Goal: Task Accomplishment & Management: Manage account settings

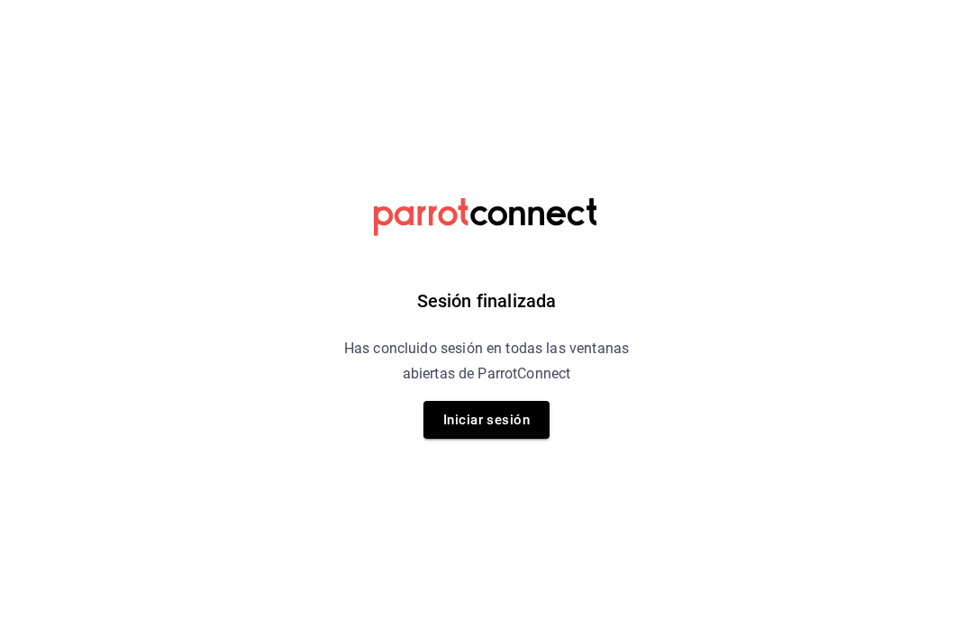
click at [531, 417] on button "Iniciar sesión" at bounding box center [486, 420] width 126 height 38
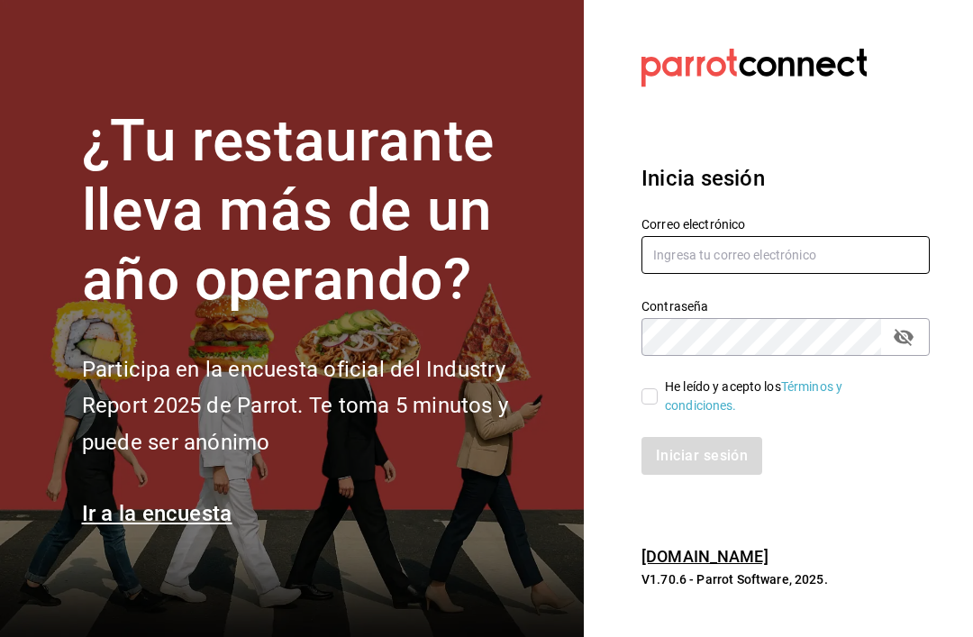
click at [792, 274] on input "text" at bounding box center [785, 255] width 288 height 38
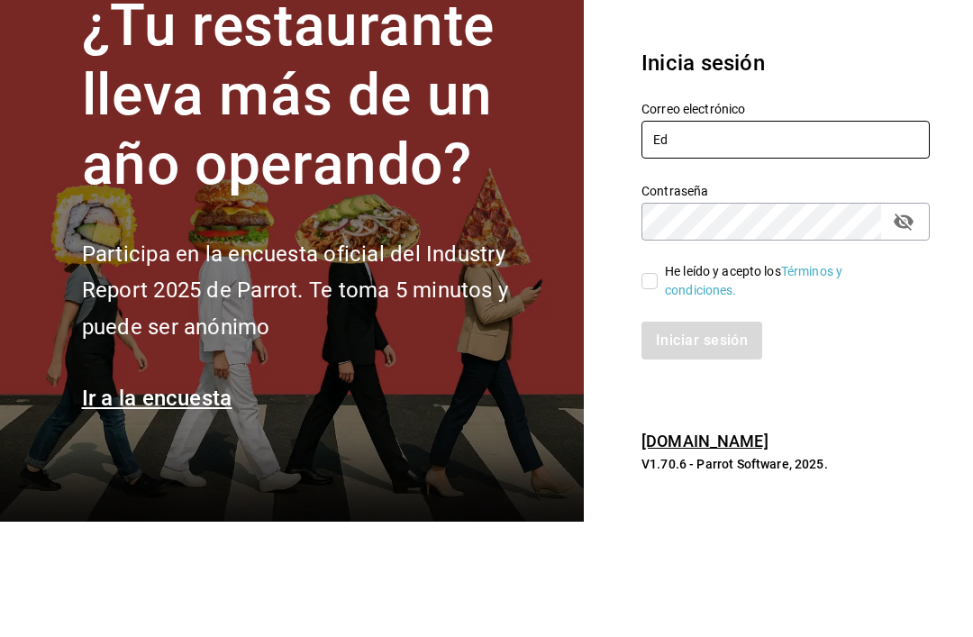
type input "E"
type input "[EMAIL_ADDRESS][DOMAIN_NAME]"
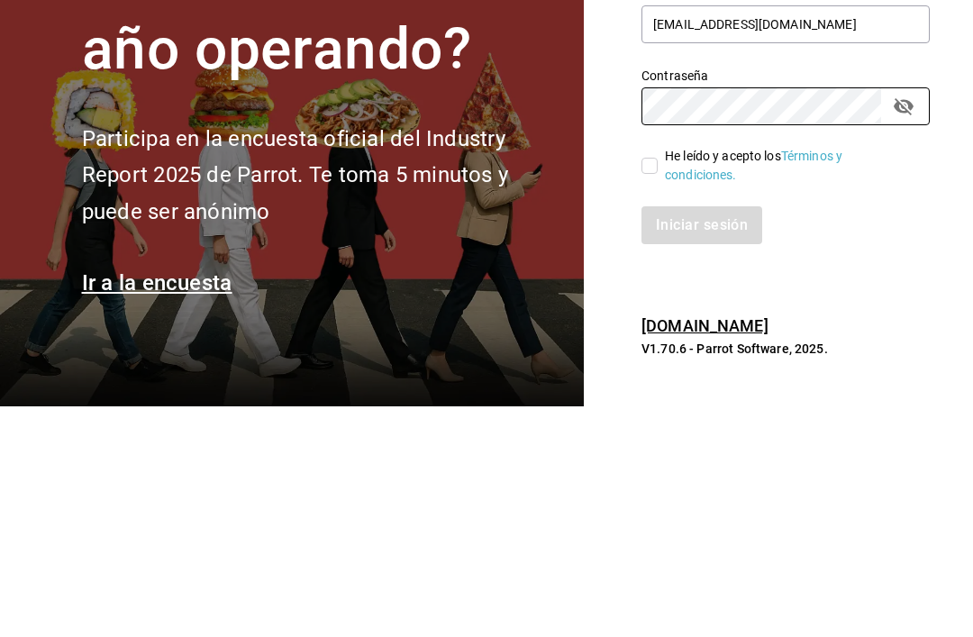
click at [654, 388] on input "He leído y acepto los Términos y condiciones." at bounding box center [649, 396] width 16 height 16
checkbox input "true"
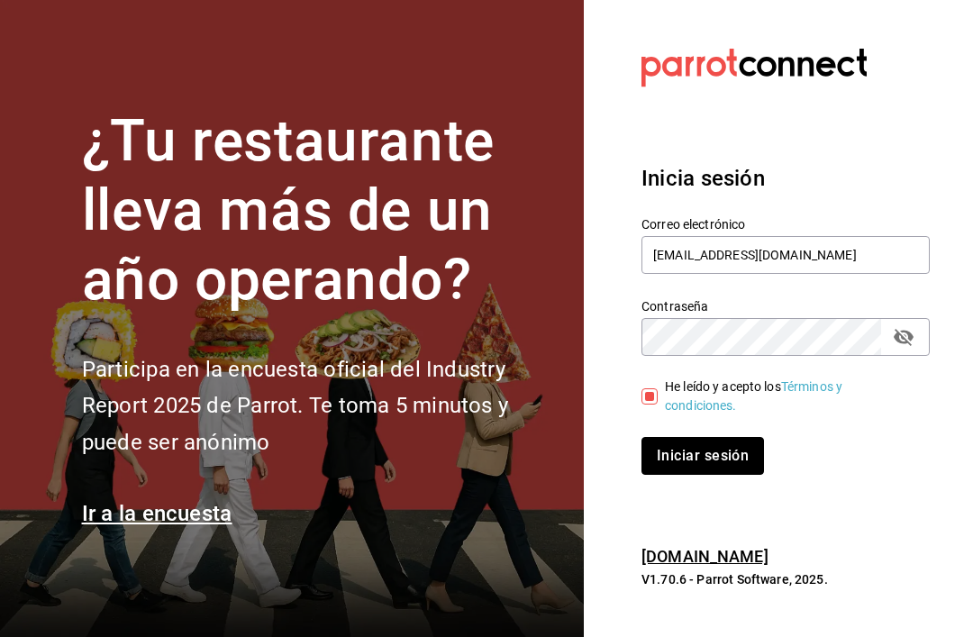
click at [705, 444] on button "Iniciar sesión" at bounding box center [702, 456] width 122 height 38
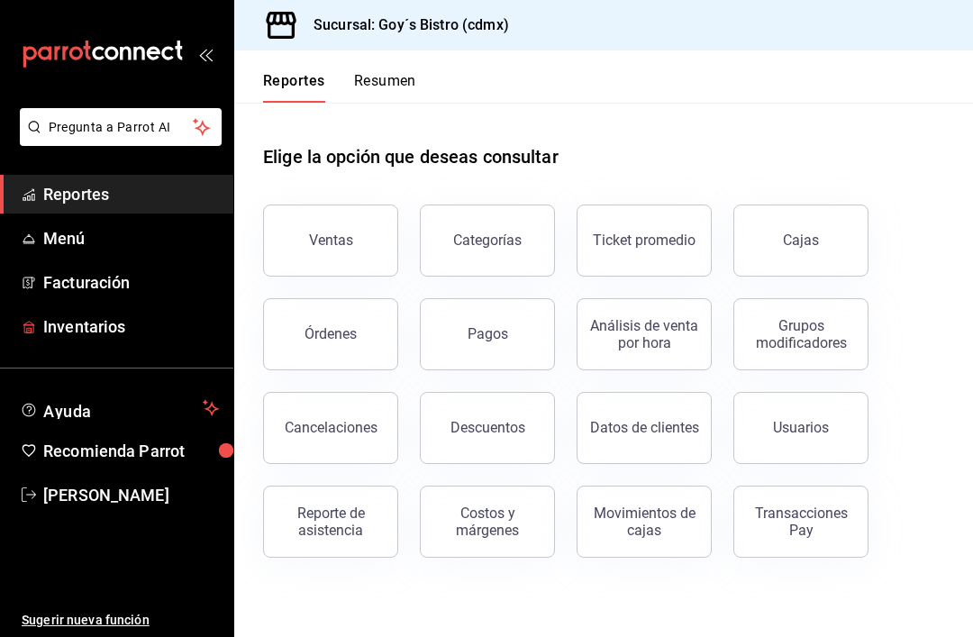
click at [124, 336] on span "Inventarios" at bounding box center [131, 326] width 176 height 24
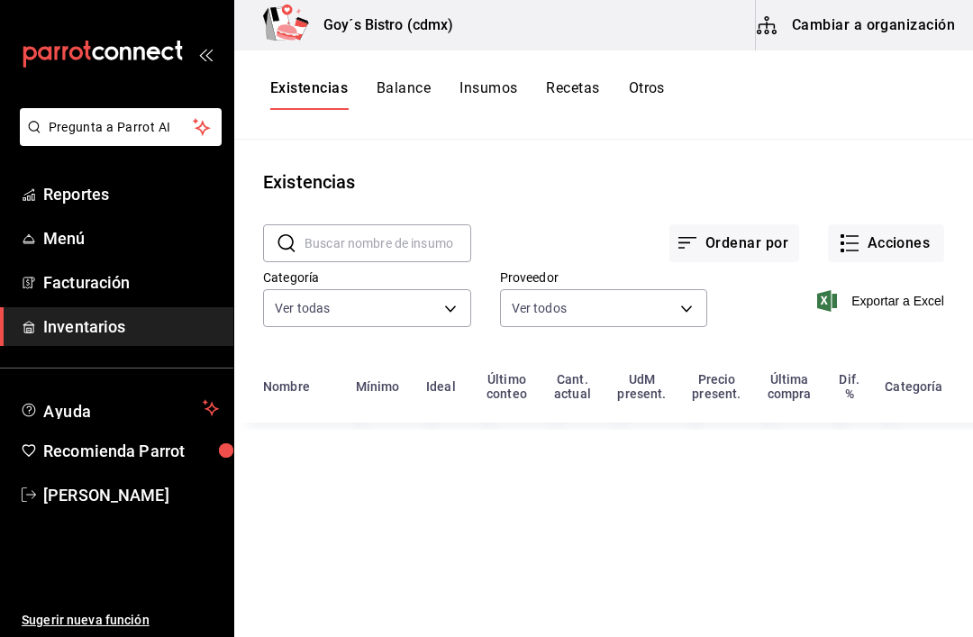
click at [905, 244] on button "Acciones" at bounding box center [886, 243] width 116 height 38
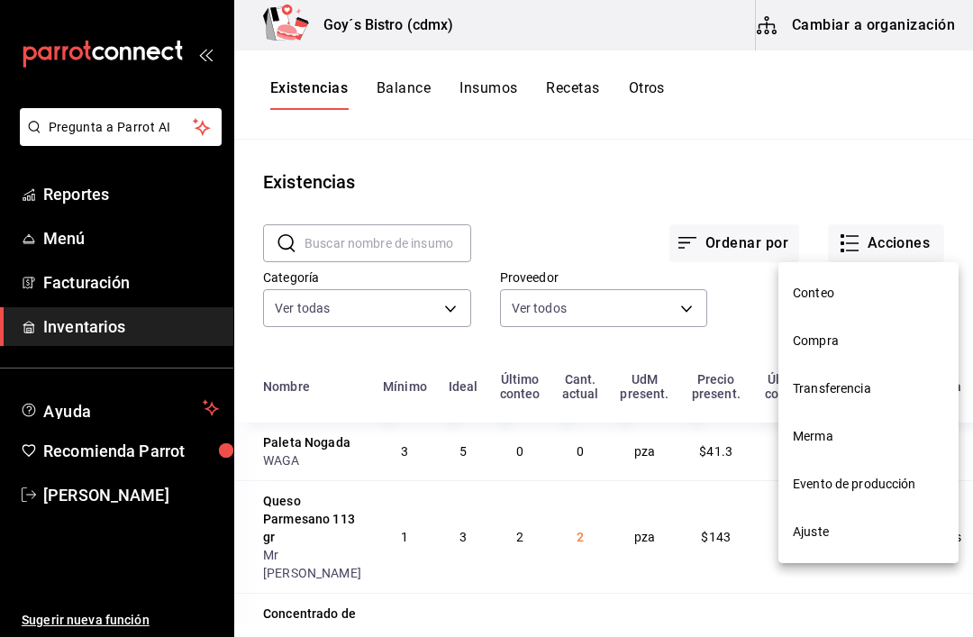
click at [831, 350] on li "Compra" at bounding box center [868, 341] width 180 height 48
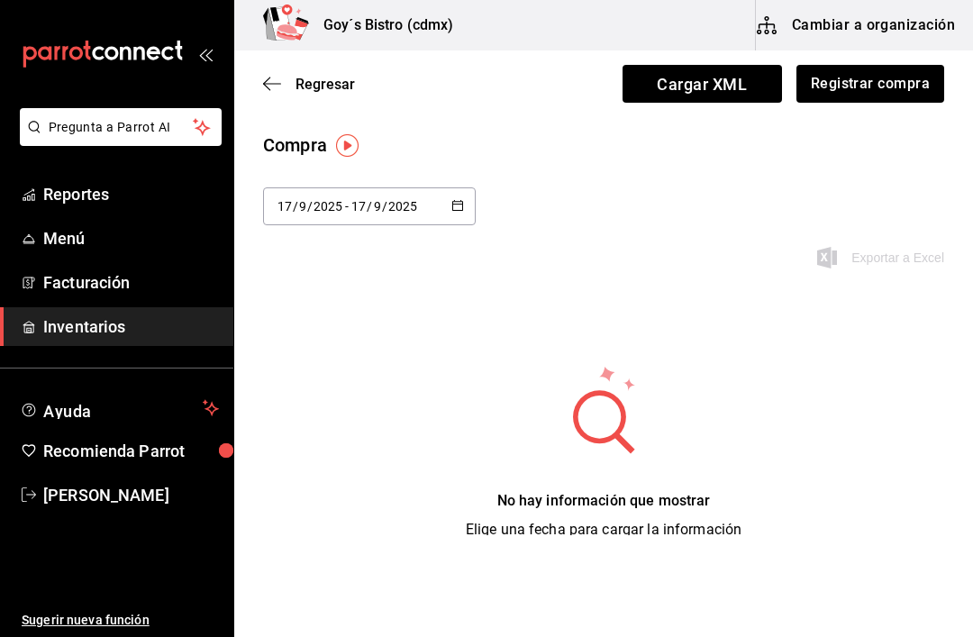
click at [394, 213] on input "2025" at bounding box center [402, 206] width 31 height 14
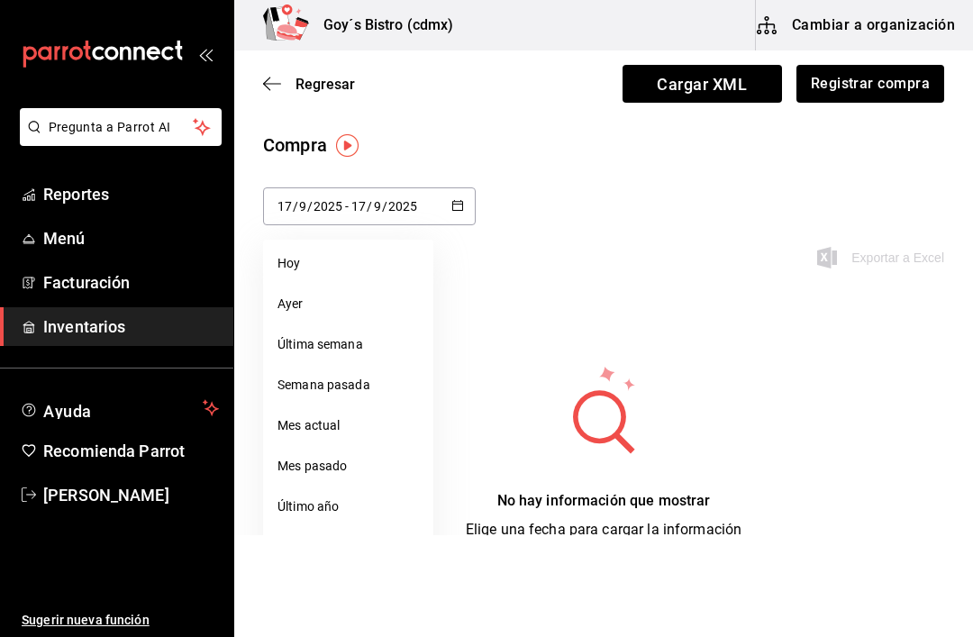
click at [462, 207] on \(Stroke\) "button" at bounding box center [457, 206] width 11 height 10
click at [459, 208] on icon "button" at bounding box center [457, 205] width 13 height 13
click at [309, 311] on li "Ayer" at bounding box center [348, 304] width 170 height 41
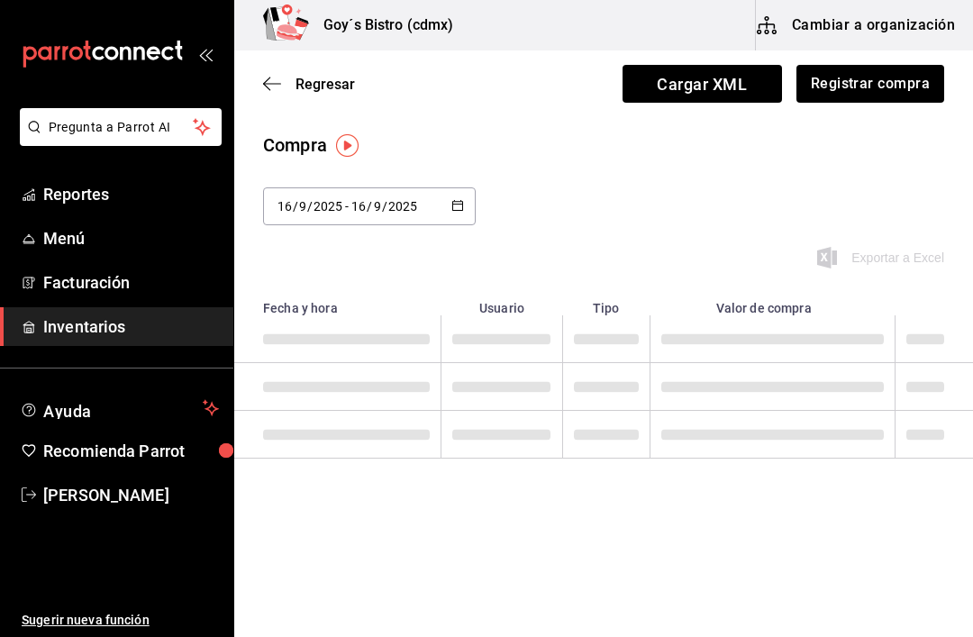
type input "2025-09-16"
type input "16"
type input "2025-09-16"
type input "16"
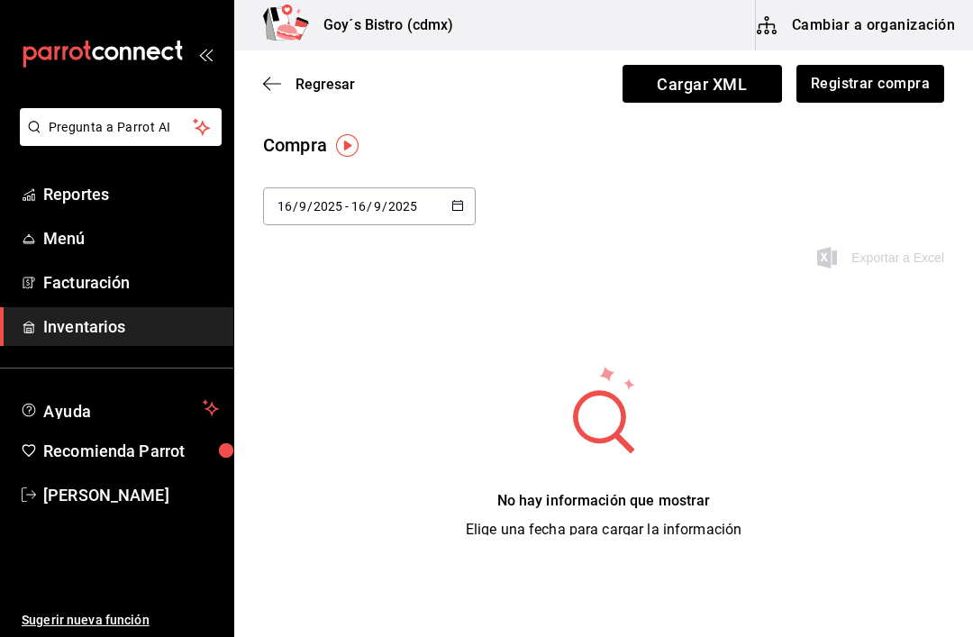
click at [460, 208] on icon "button" at bounding box center [457, 205] width 13 height 13
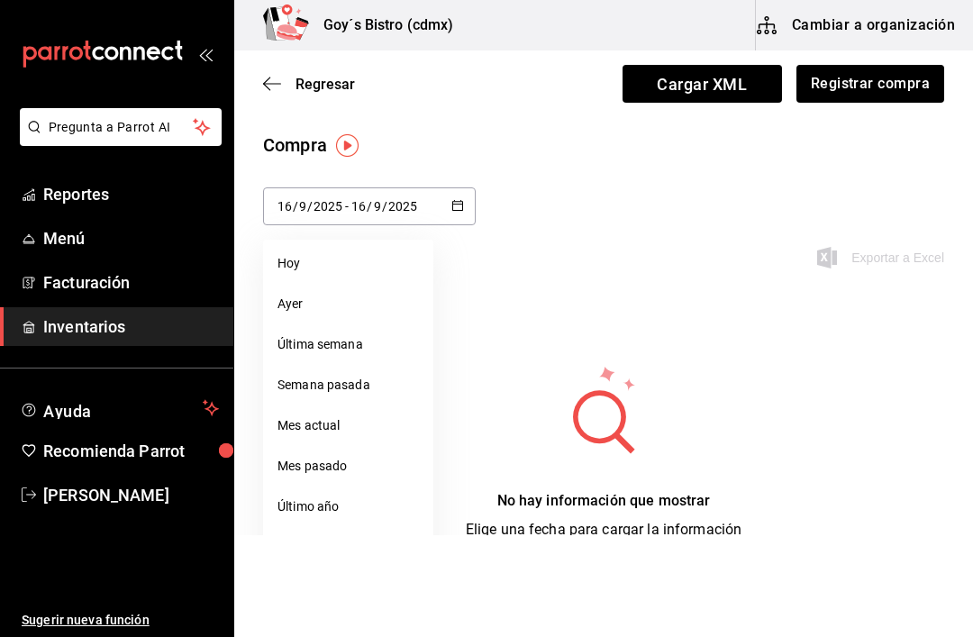
click at [364, 348] on li "Última semana" at bounding box center [348, 344] width 170 height 41
type input "2025-09-14"
type input "14"
type input "2025-09-17"
type input "17"
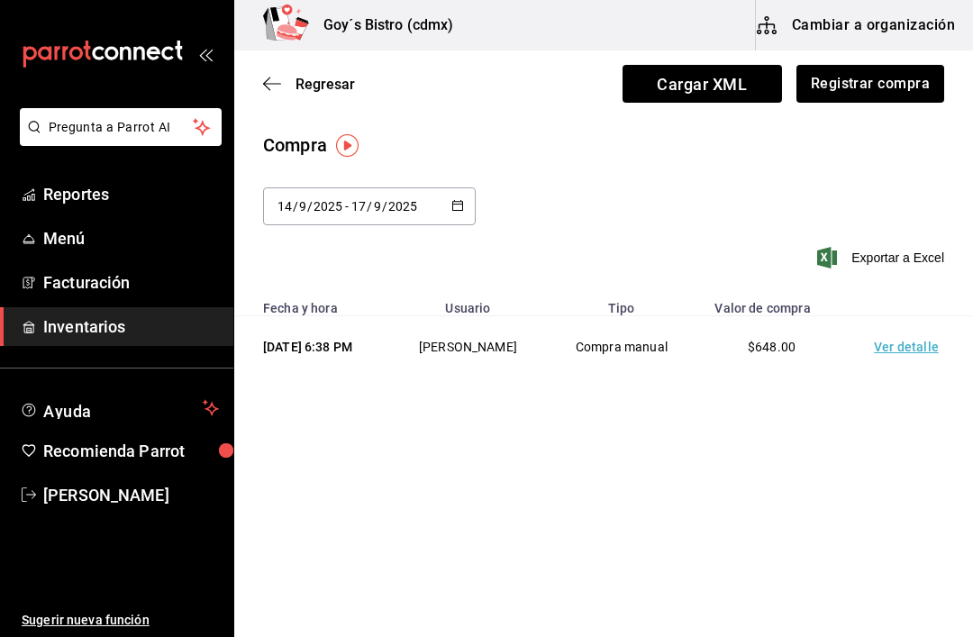
click at [546, 370] on td "Edgar enrique marcos camacho" at bounding box center [467, 347] width 157 height 62
click at [659, 378] on td "Compra manual" at bounding box center [622, 347] width 150 height 62
click at [697, 368] on td "Compra manual" at bounding box center [622, 347] width 150 height 62
click at [898, 373] on td "Ver detalle" at bounding box center [910, 347] width 126 height 62
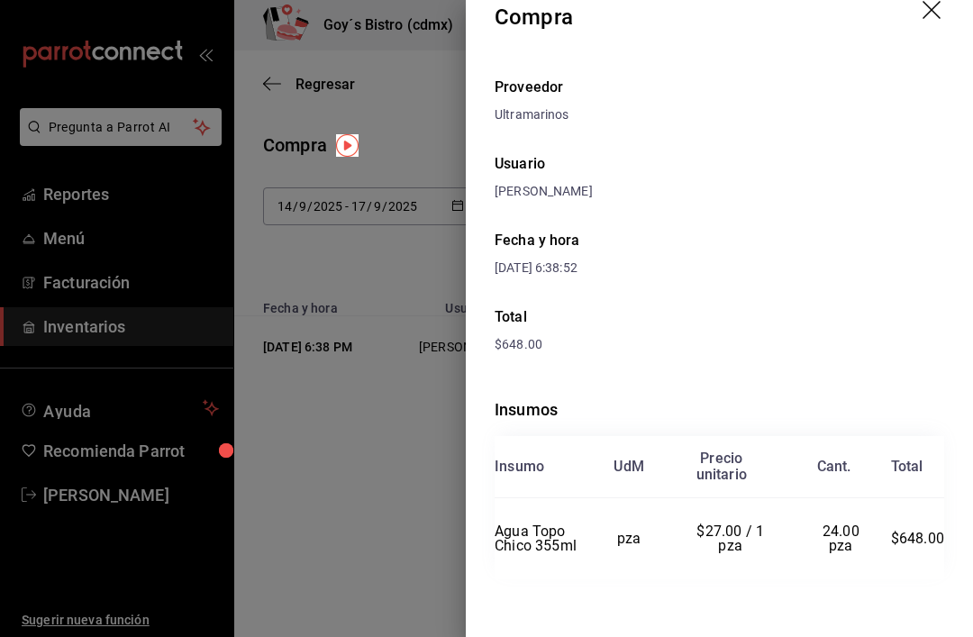
scroll to position [28, 0]
click at [936, 21] on icon "drag" at bounding box center [933, 12] width 22 height 22
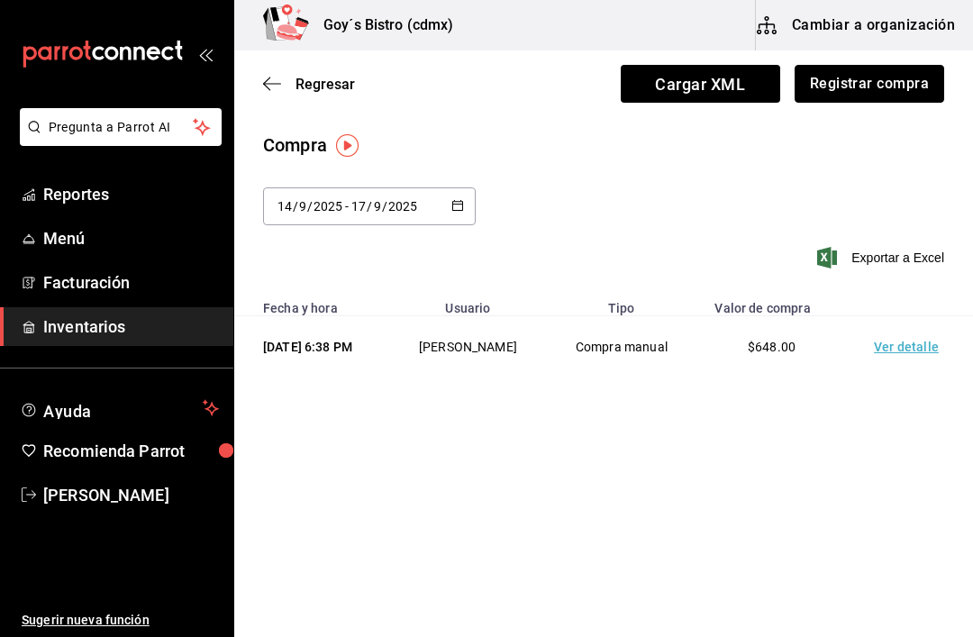
click at [892, 86] on button "Registrar compra" at bounding box center [868, 84] width 149 height 38
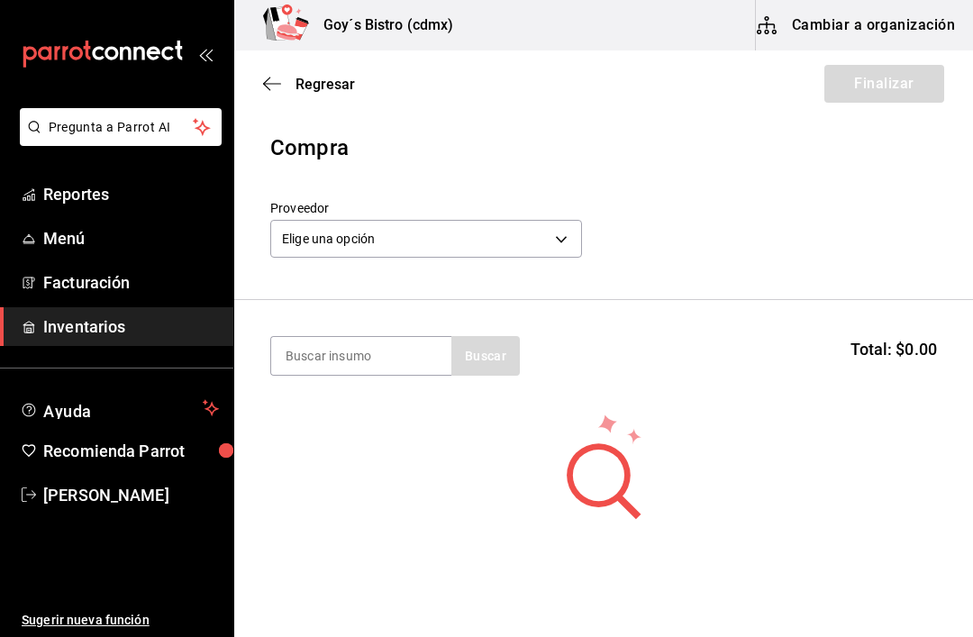
click at [528, 241] on body "Pregunta a Parrot AI Reportes Menú Facturación Inventarios Ayuda Recomienda Par…" at bounding box center [486, 267] width 973 height 535
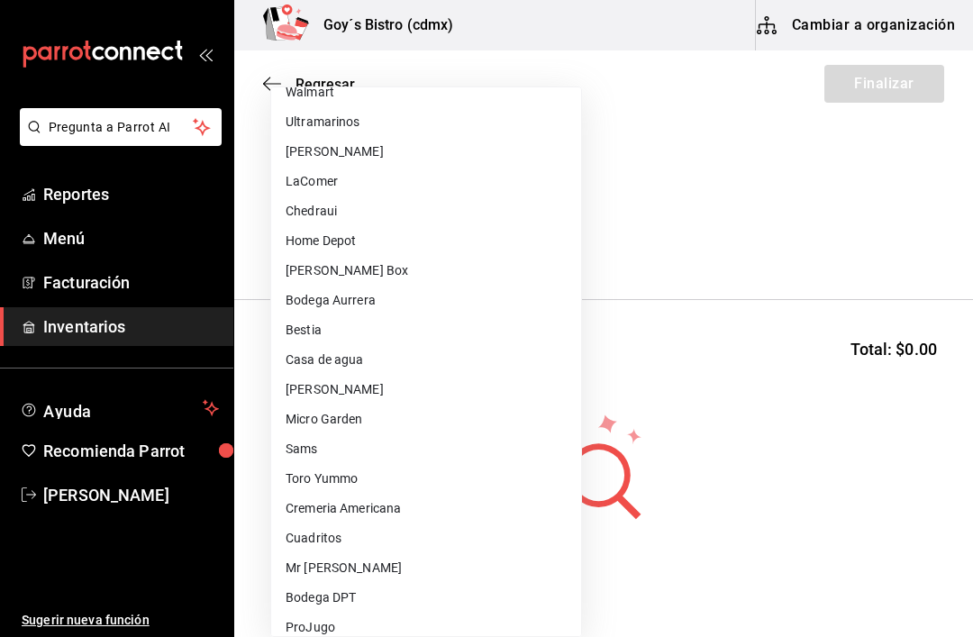
scroll to position [49, 0]
click at [386, 415] on li "Micro Garden" at bounding box center [426, 418] width 310 height 30
type input "0205f9e2-0657-47ac-ad12-b418602837a0"
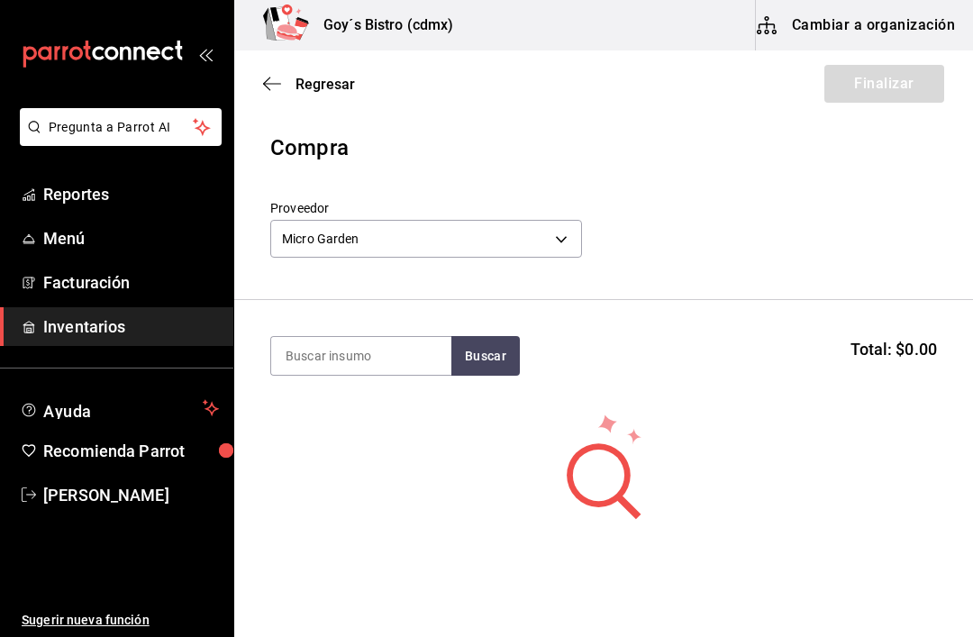
click at [362, 358] on input at bounding box center [361, 356] width 180 height 38
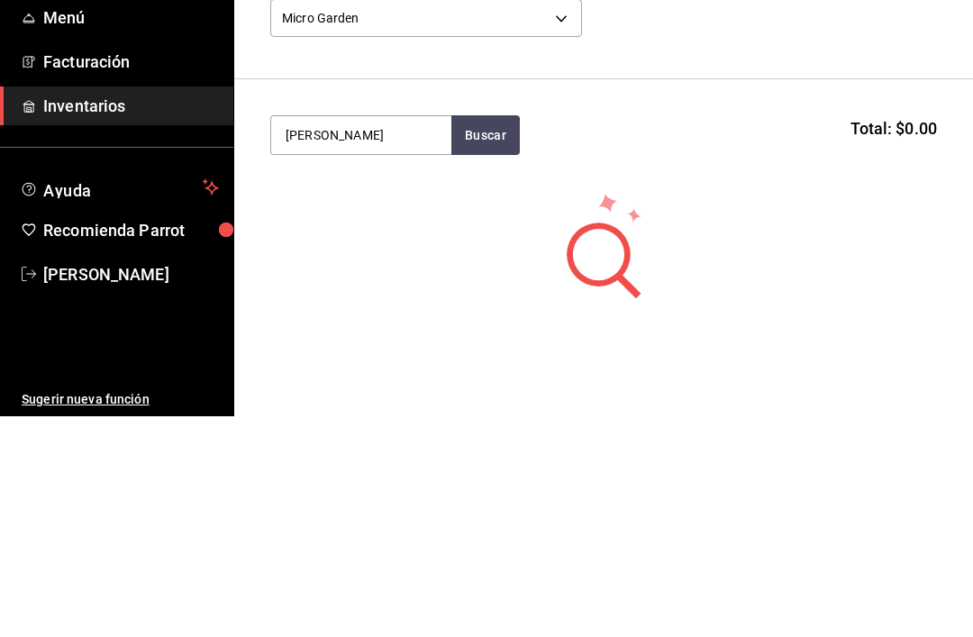
type input "Alba"
click at [512, 336] on button "Buscar" at bounding box center [485, 356] width 68 height 40
click at [388, 397] on div "Albahaca tz" at bounding box center [343, 408] width 117 height 22
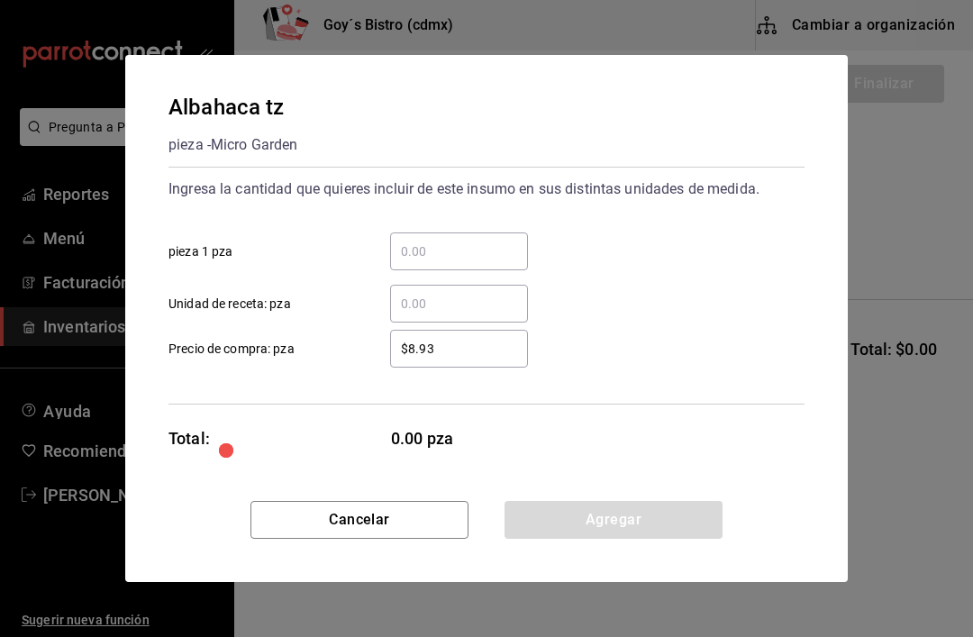
click at [457, 259] on input "​ pieza 1 pza" at bounding box center [459, 251] width 138 height 22
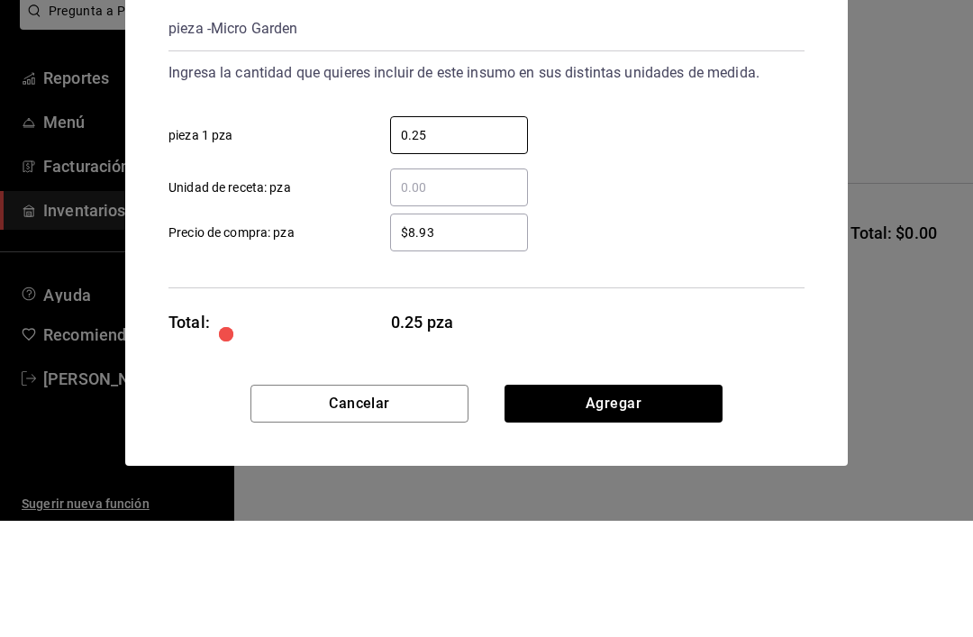
type input "0.25"
click at [448, 338] on input "$8.93" at bounding box center [459, 349] width 138 height 22
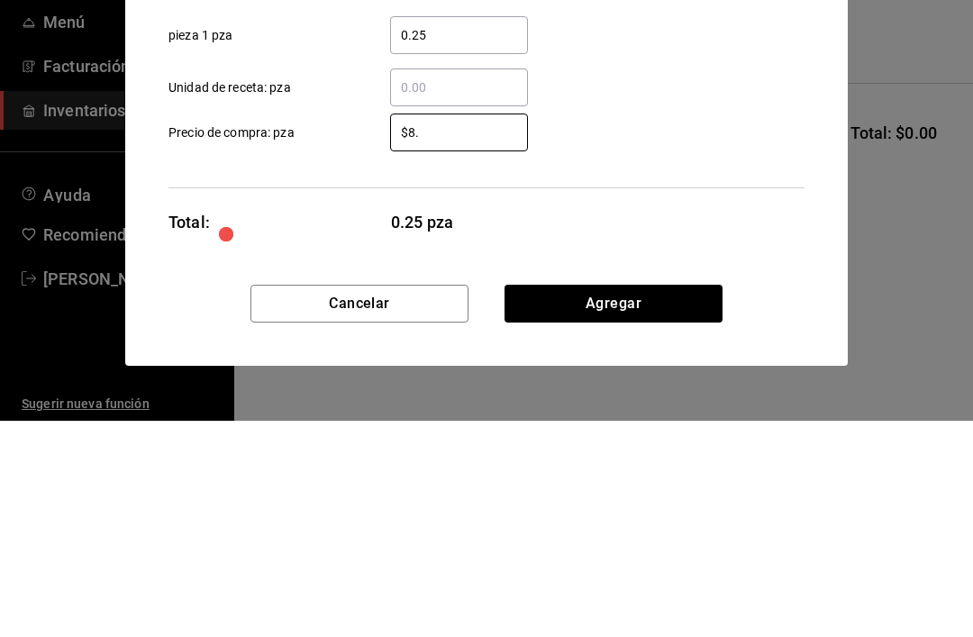
type input "$8"
type input "$72.50"
click at [675, 315] on div "$72.50 ​ Precio de compra: pza" at bounding box center [479, 341] width 650 height 52
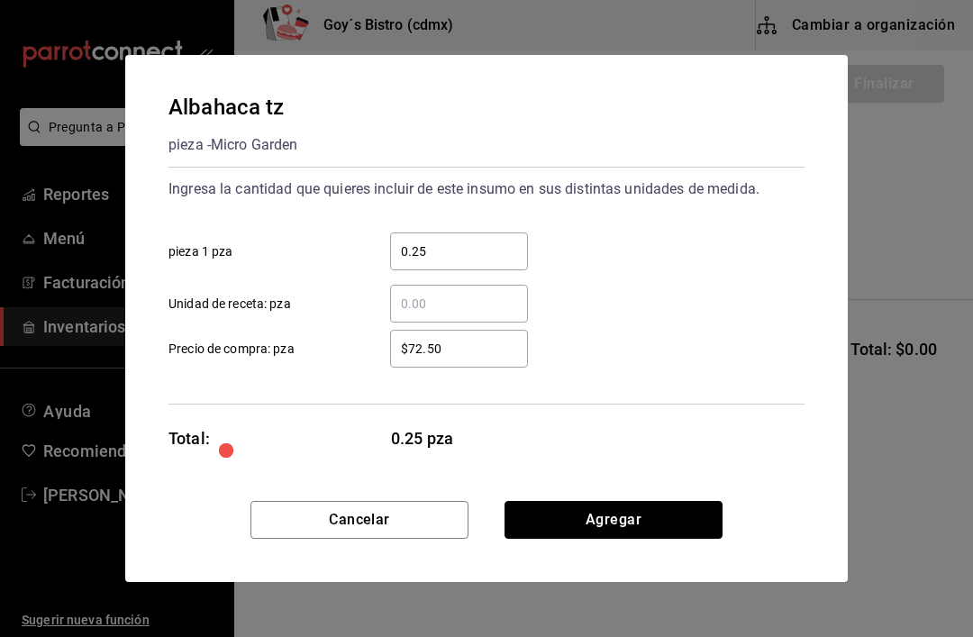
click at [624, 516] on button "Agregar" at bounding box center [613, 520] width 218 height 38
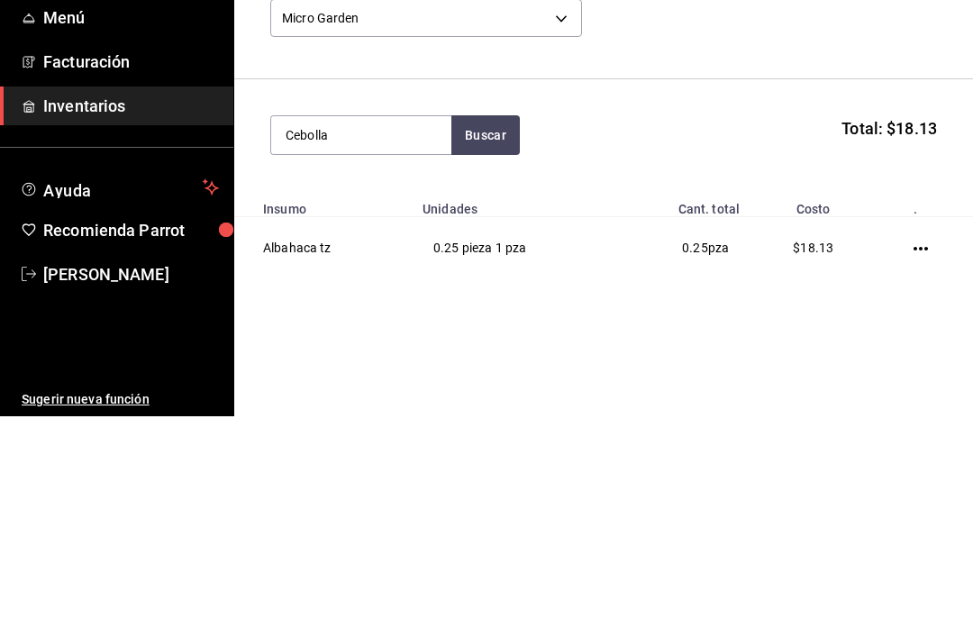
type input "Cebolla"
click at [512, 336] on button "Buscar" at bounding box center [485, 356] width 68 height 40
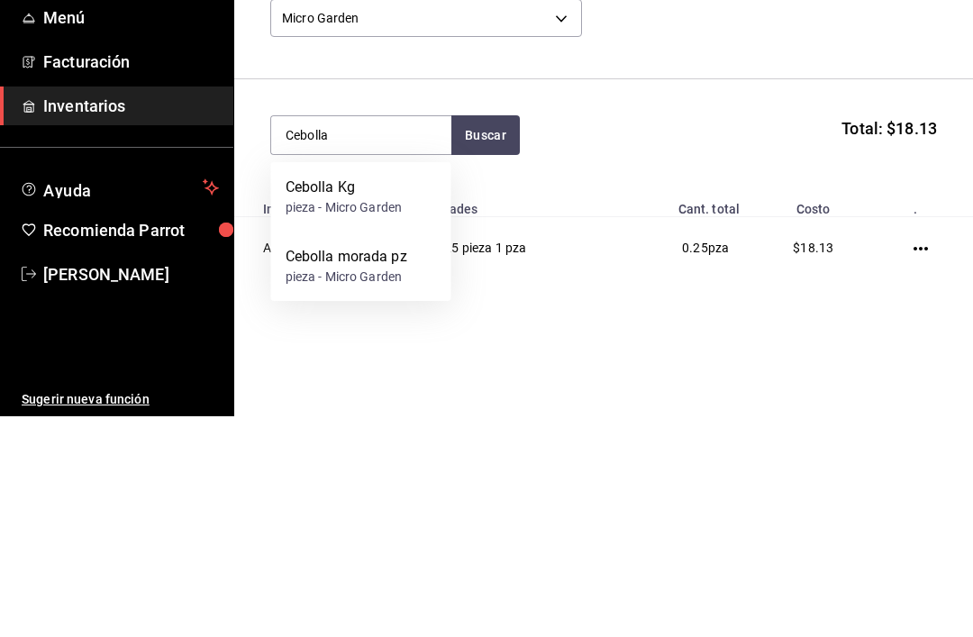
click at [395, 419] on div "pieza - Micro Garden" at bounding box center [343, 428] width 117 height 19
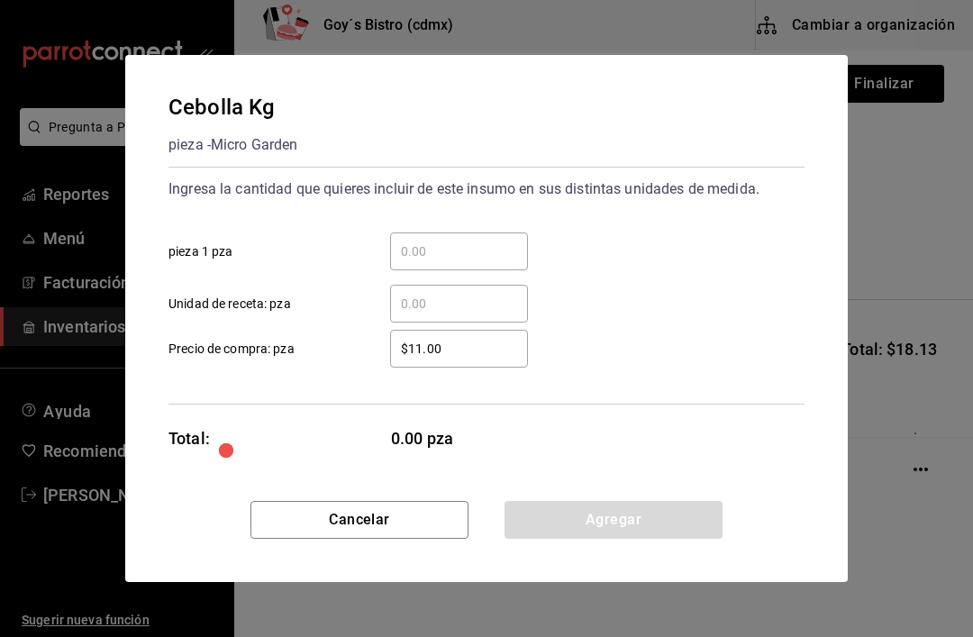
click at [461, 251] on input "​ pieza 1 pza" at bounding box center [459, 251] width 138 height 22
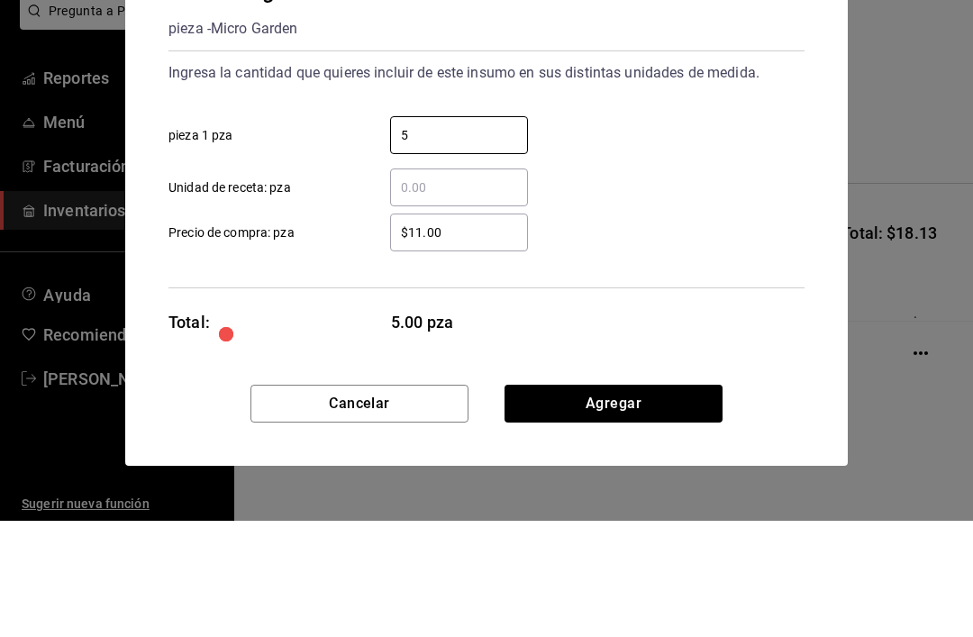
type input "5"
click at [462, 338] on input "$11.00" at bounding box center [459, 349] width 138 height 22
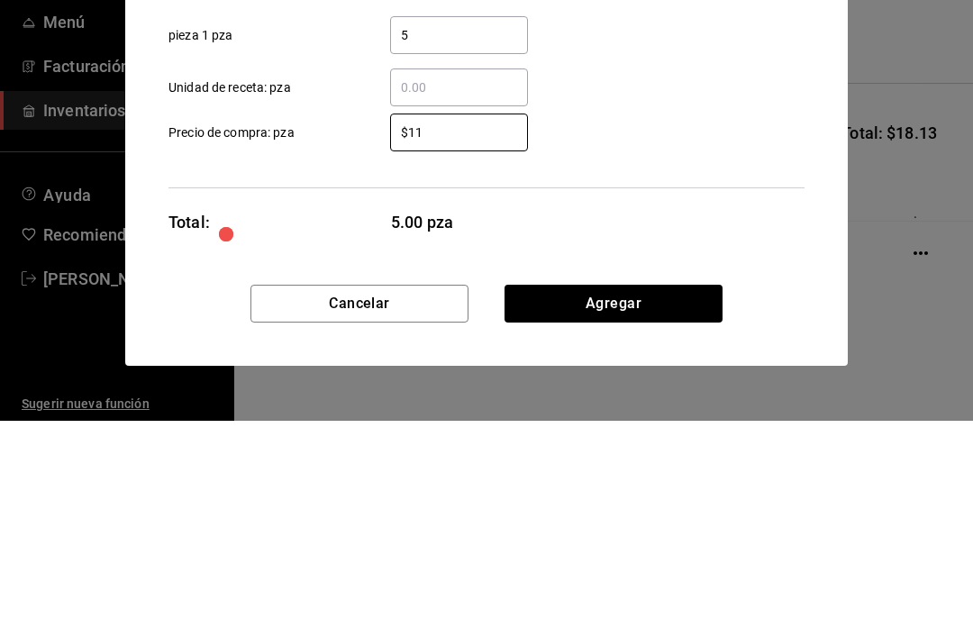
type input "$1"
type input "$18.50"
click at [631, 175] on div "Ingresa la cantidad que quieres incluir de este insumo en sus distintas unidade…" at bounding box center [486, 286] width 636 height 238
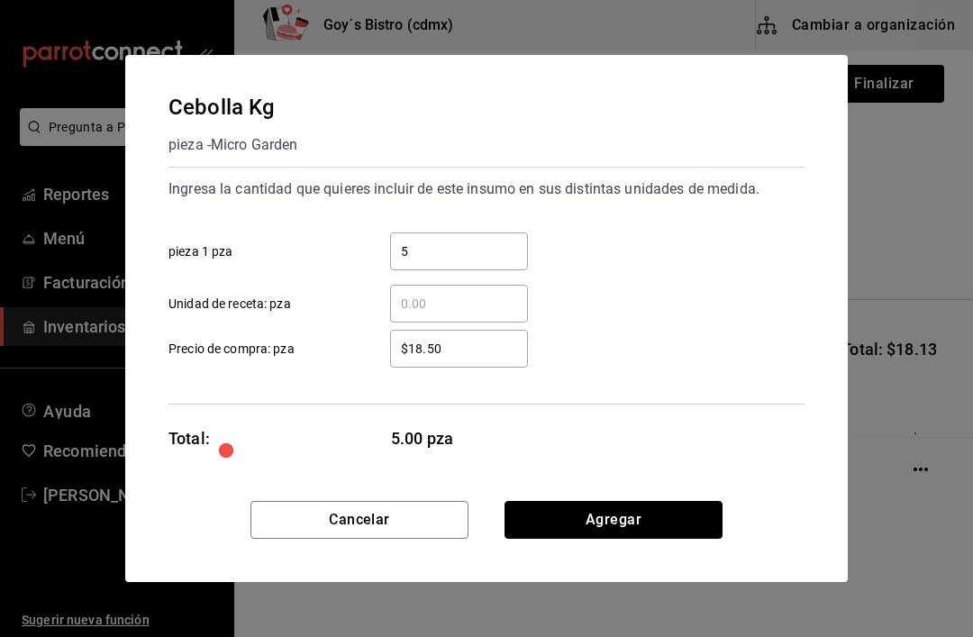
click at [614, 530] on button "Agregar" at bounding box center [613, 520] width 218 height 38
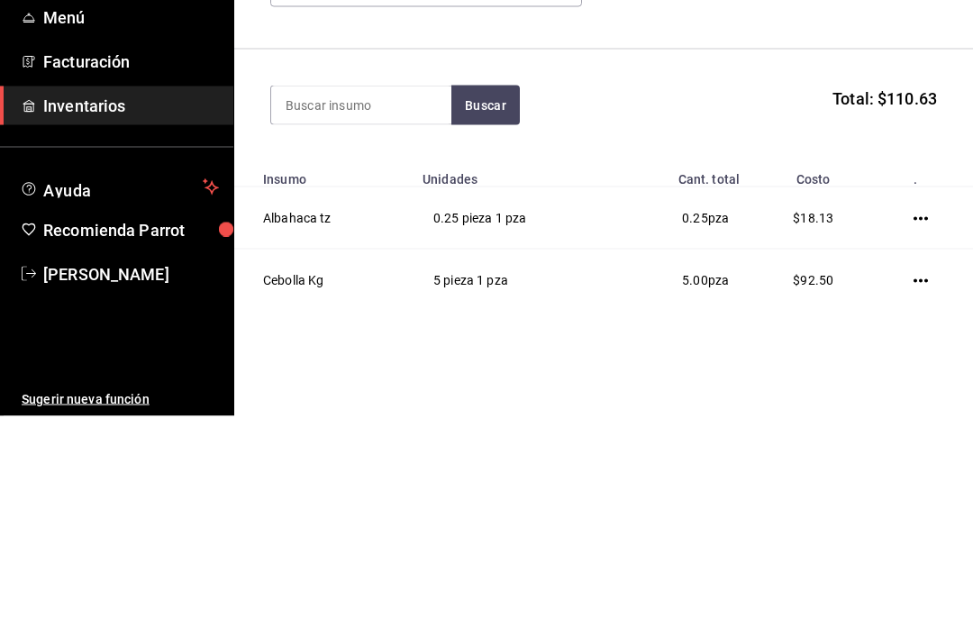
scroll to position [27, 0]
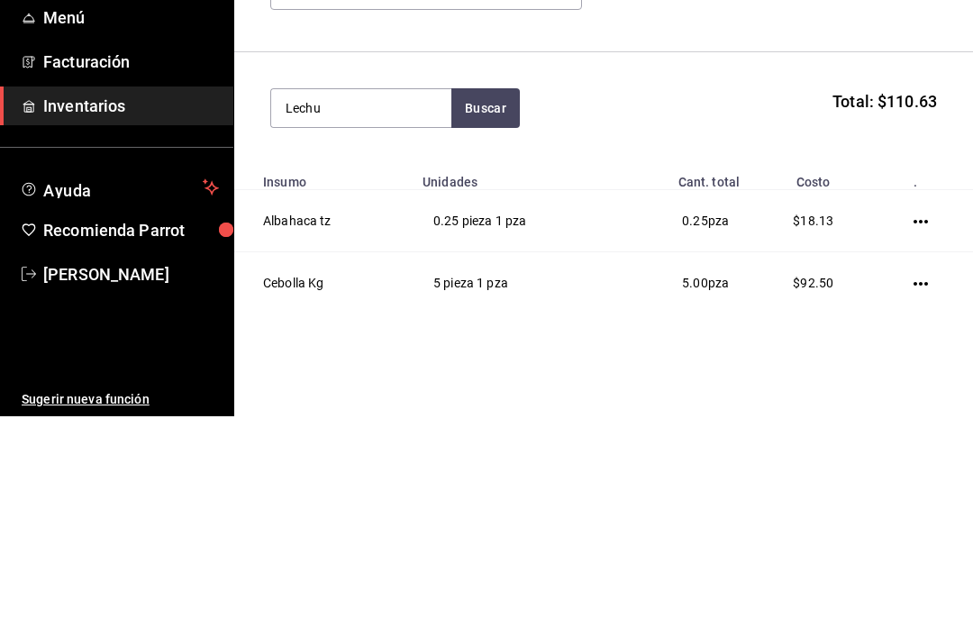
type input "Lechu"
click at [490, 309] on button "Buscar" at bounding box center [485, 329] width 68 height 40
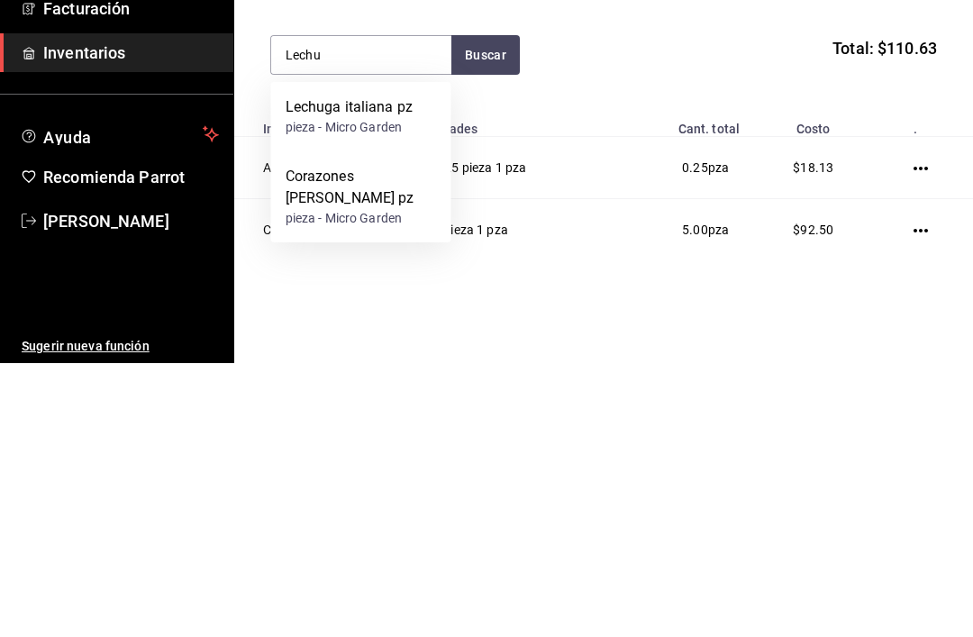
click at [384, 439] on div "Corazones de lechuga pz" at bounding box center [360, 460] width 151 height 43
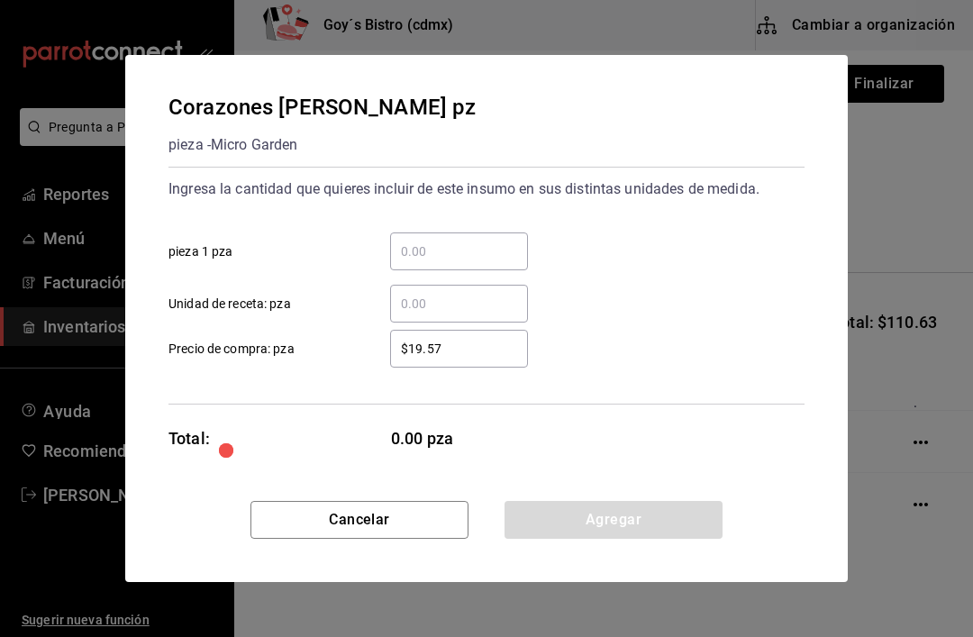
click at [463, 240] on input "​ pieza 1 pza" at bounding box center [459, 251] width 138 height 22
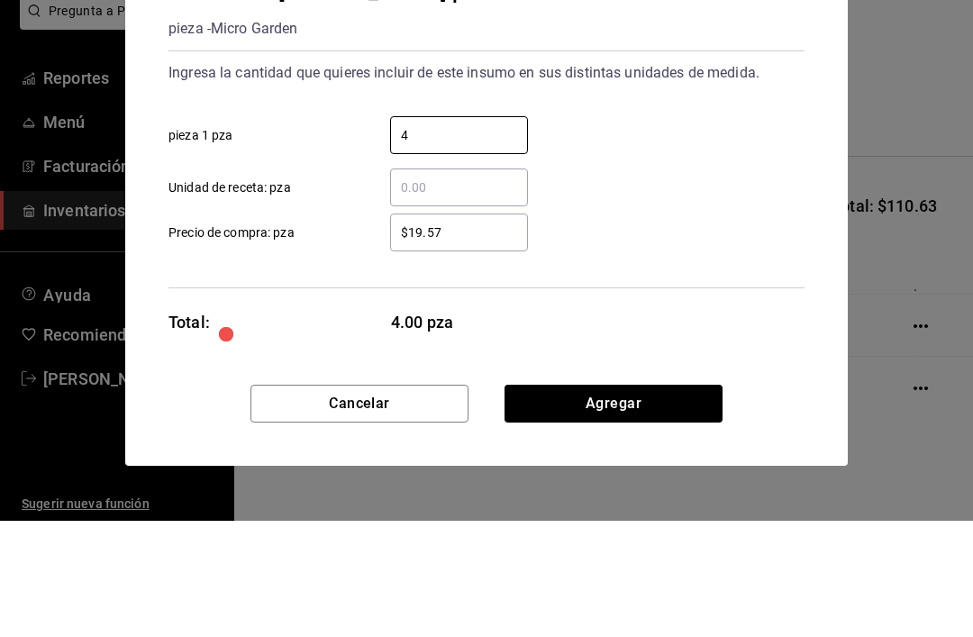
type input "4"
click at [443, 338] on input "$19.57" at bounding box center [459, 349] width 138 height 22
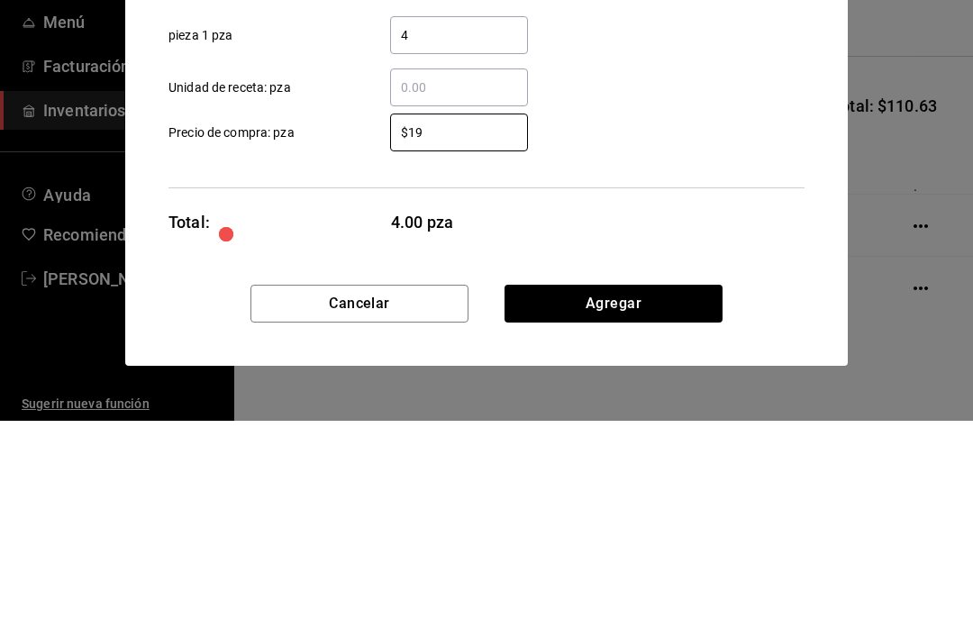
type input "$1"
type input "$70"
click at [674, 167] on div "Ingresa la cantidad que quieres incluir de este insumo en sus distintas unidade…" at bounding box center [486, 286] width 636 height 238
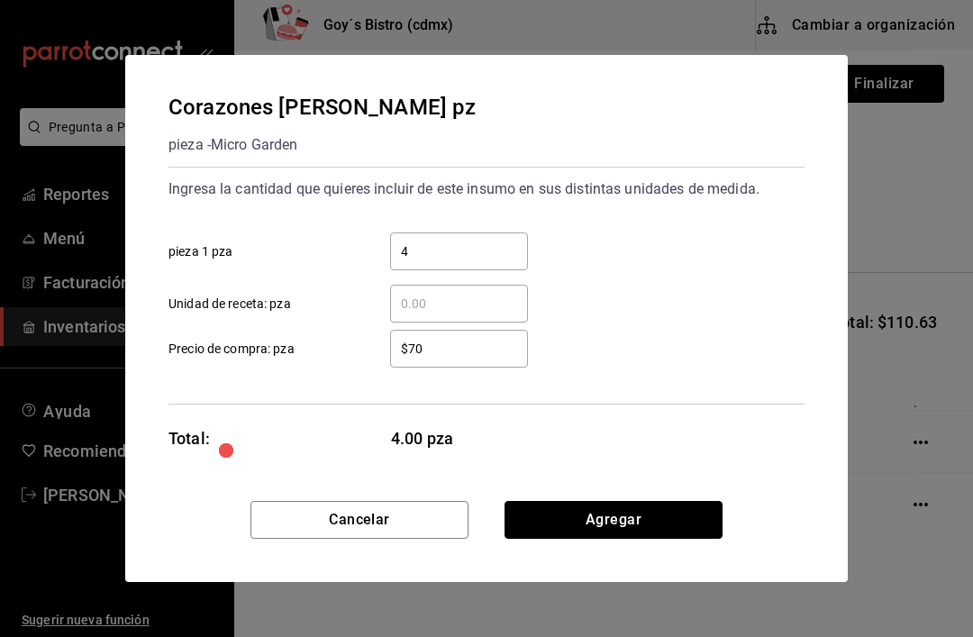
click at [638, 508] on button "Agregar" at bounding box center [613, 520] width 218 height 38
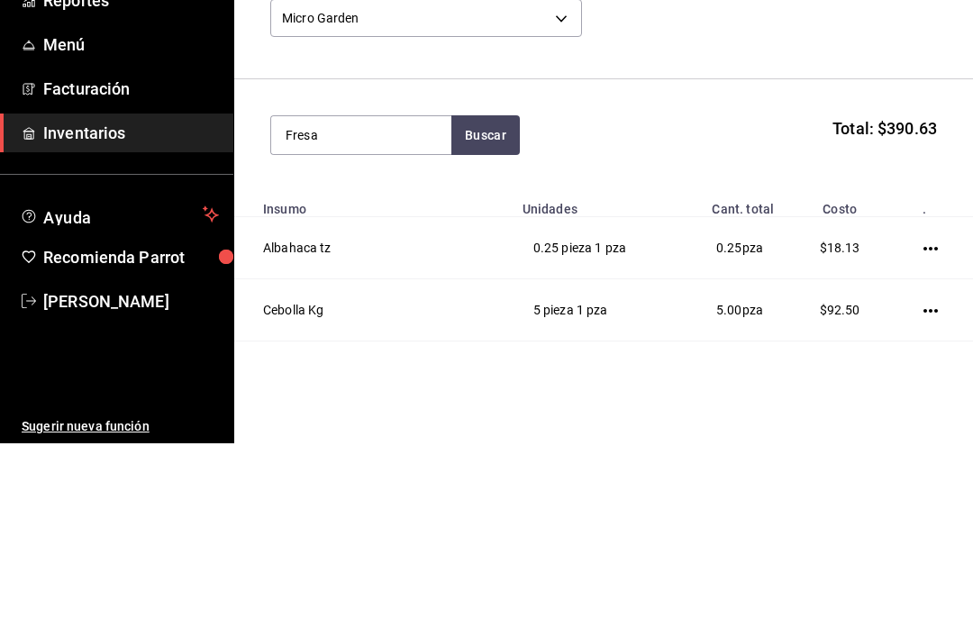
type input "Fresa"
click at [485, 309] on button "Buscar" at bounding box center [485, 329] width 68 height 40
click at [374, 392] on div "pieza - Micro Garden" at bounding box center [343, 401] width 117 height 19
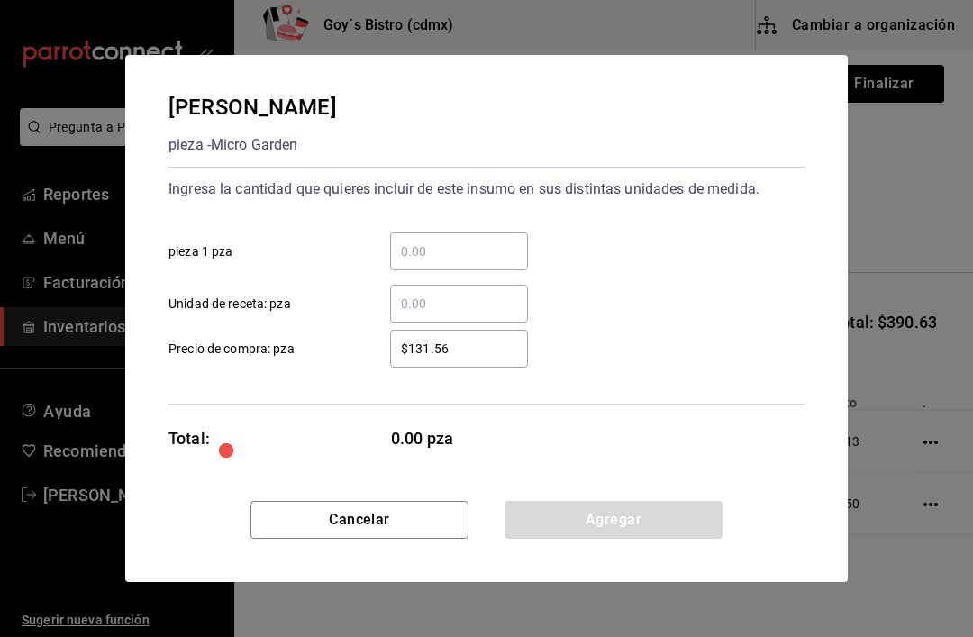
click at [456, 260] on input "​ pieza 1 pza" at bounding box center [459, 251] width 138 height 22
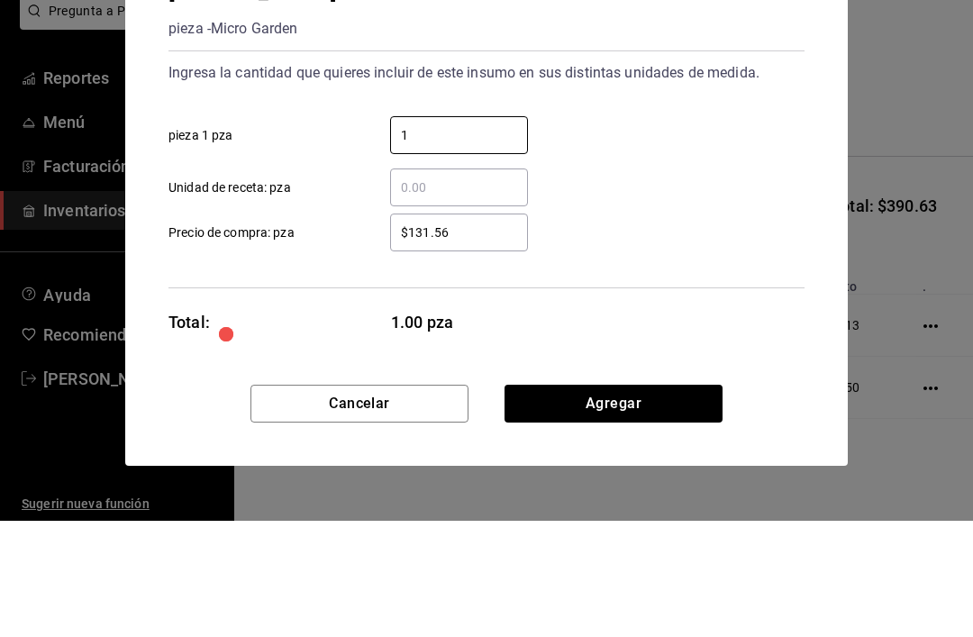
type input "1"
click at [493, 338] on input "$131.56" at bounding box center [459, 349] width 138 height 22
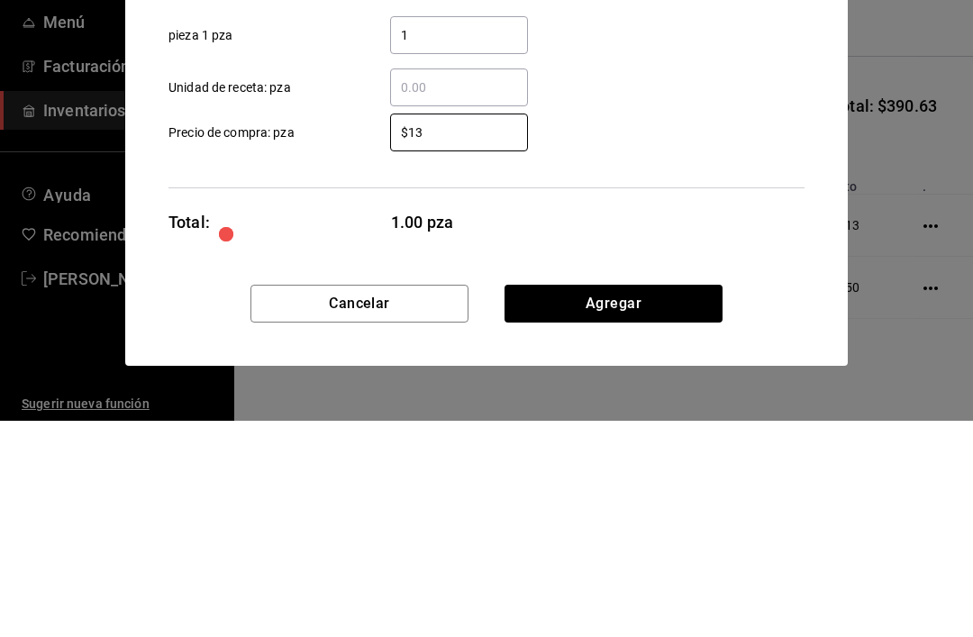
type input "$1"
type input "$70"
click at [716, 183] on div "Ingresa la cantidad que quieres incluir de este insumo en sus distintas unidade…" at bounding box center [486, 286] width 636 height 238
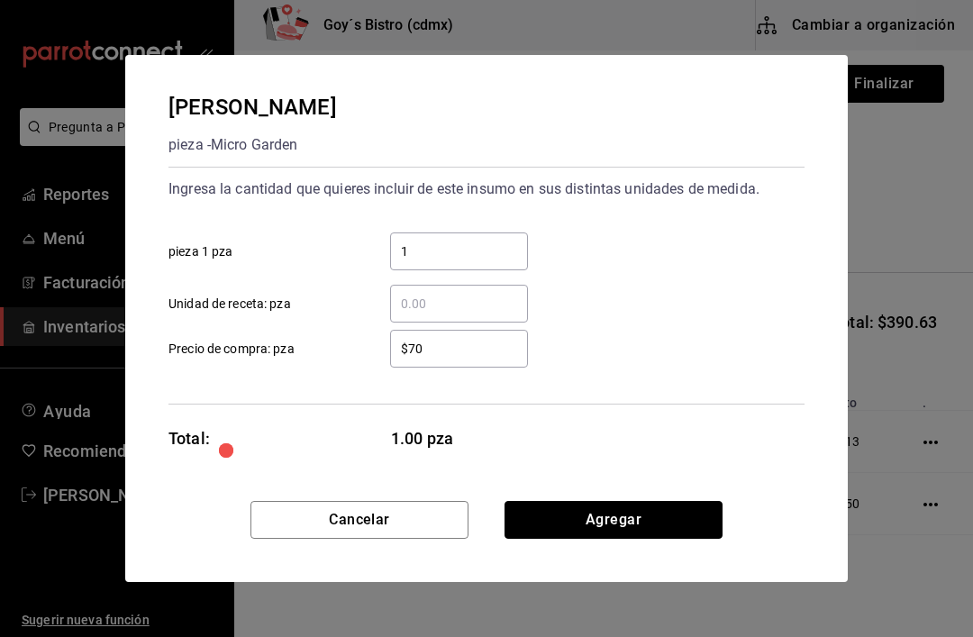
click at [641, 518] on button "Agregar" at bounding box center [613, 520] width 218 height 38
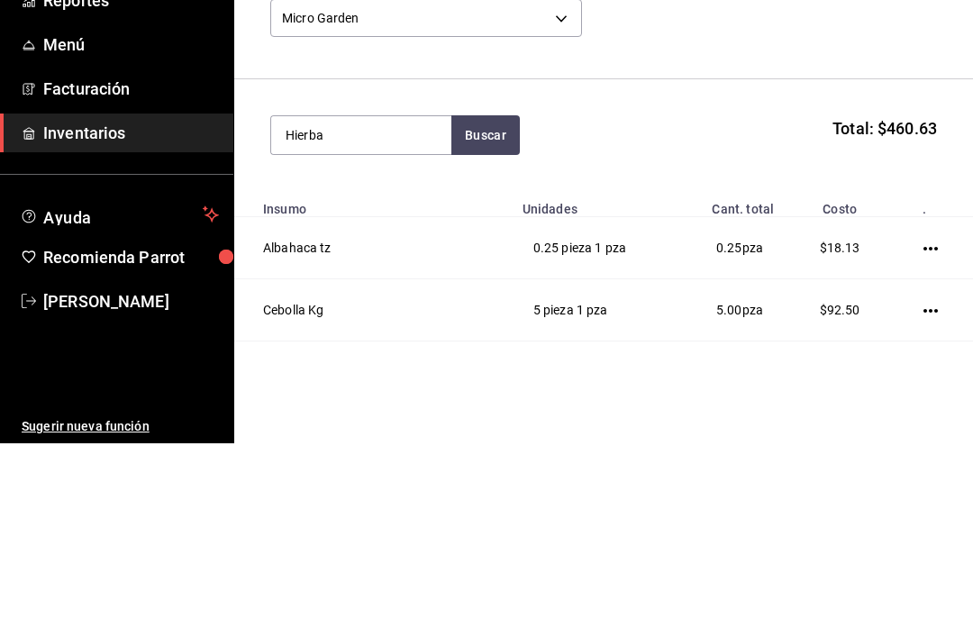
type input "Hierba"
click at [497, 309] on button "Buscar" at bounding box center [485, 329] width 68 height 40
click at [401, 392] on div "pieza - Micro Garden" at bounding box center [343, 401] width 117 height 19
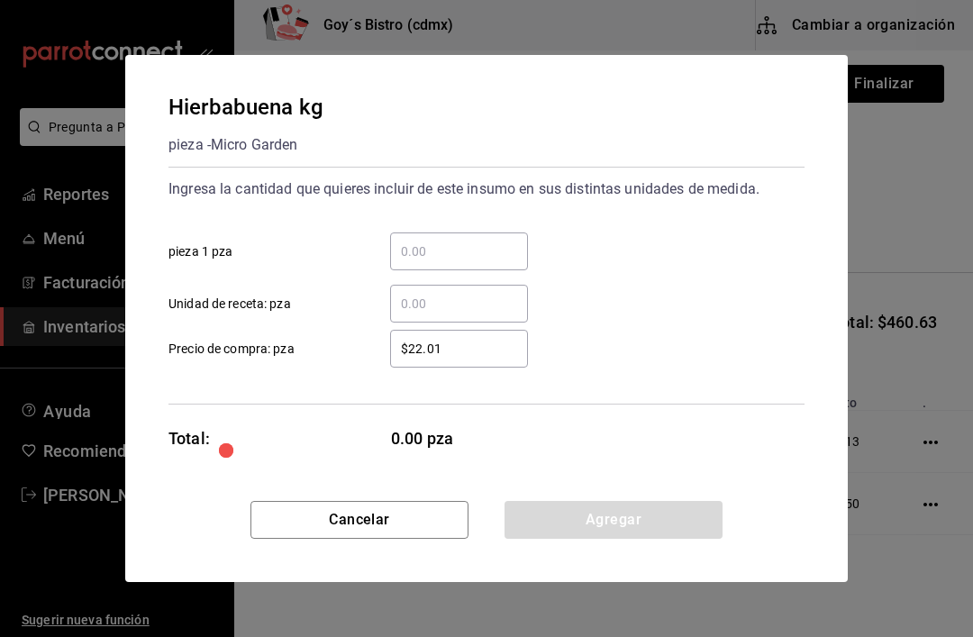
click at [435, 242] on input "​ pieza 1 pza" at bounding box center [459, 251] width 138 height 22
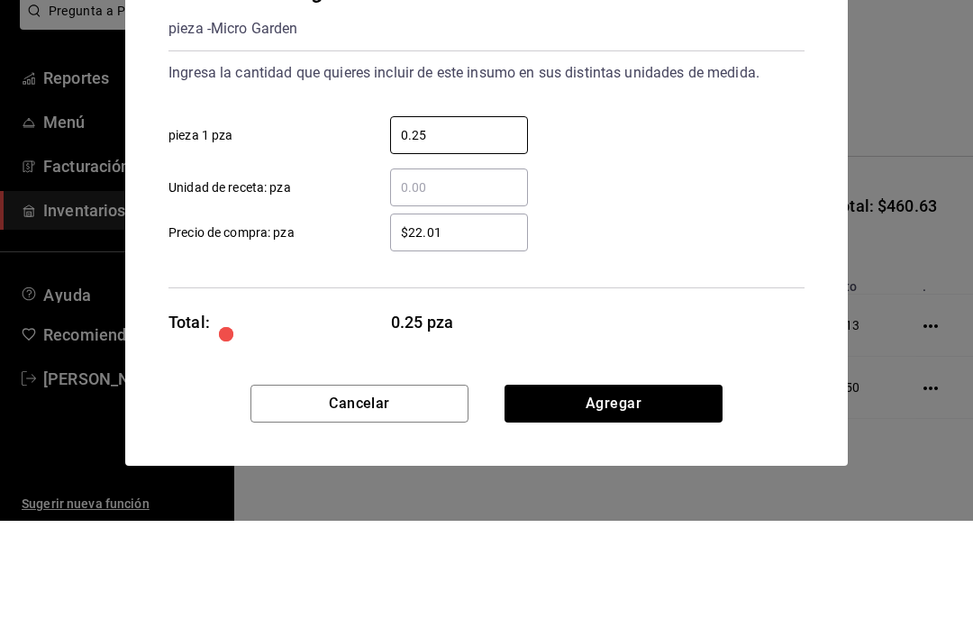
type input "0.25"
click at [464, 338] on input "$22.01" at bounding box center [459, 349] width 138 height 22
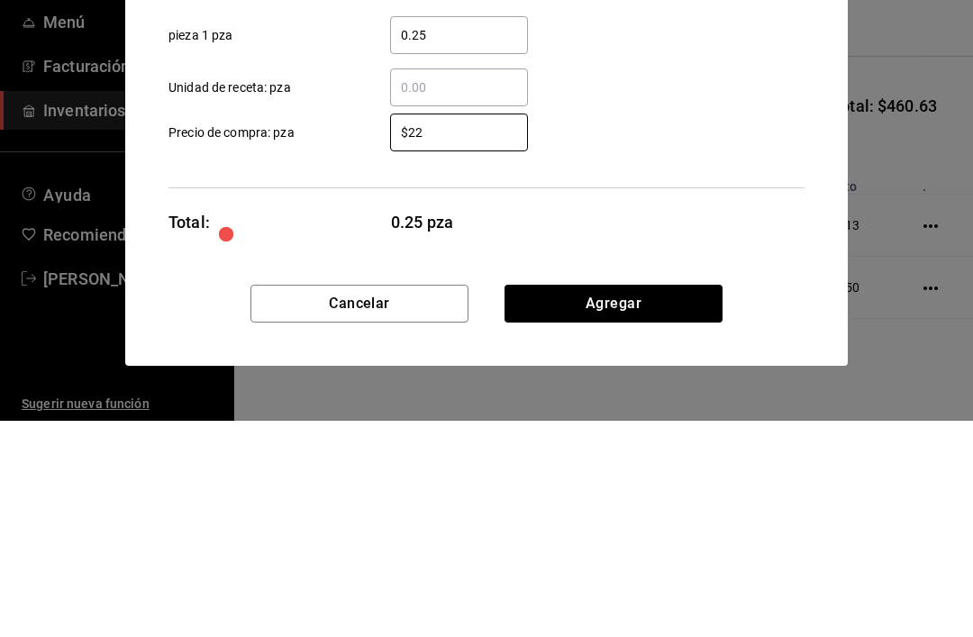
type input "$2"
type input "$41.60"
click at [671, 176] on div "Ingresa la cantidad que quieres incluir de este insumo en sus distintas unidade…" at bounding box center [486, 286] width 636 height 238
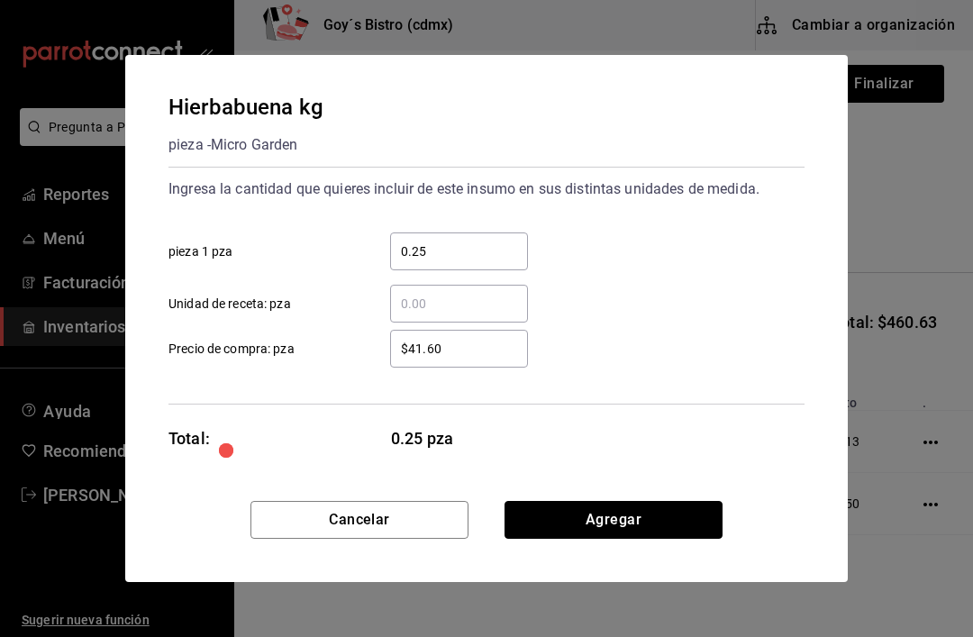
click at [614, 515] on button "Agregar" at bounding box center [613, 520] width 218 height 38
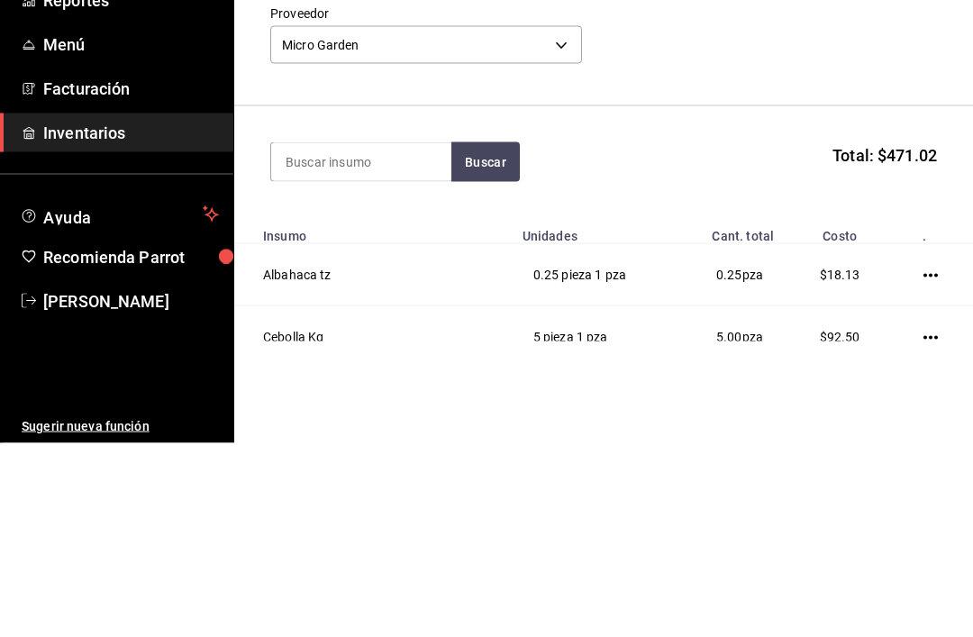
scroll to position [0, 0]
type input "Jengi"
click at [483, 336] on button "Buscar" at bounding box center [485, 356] width 68 height 40
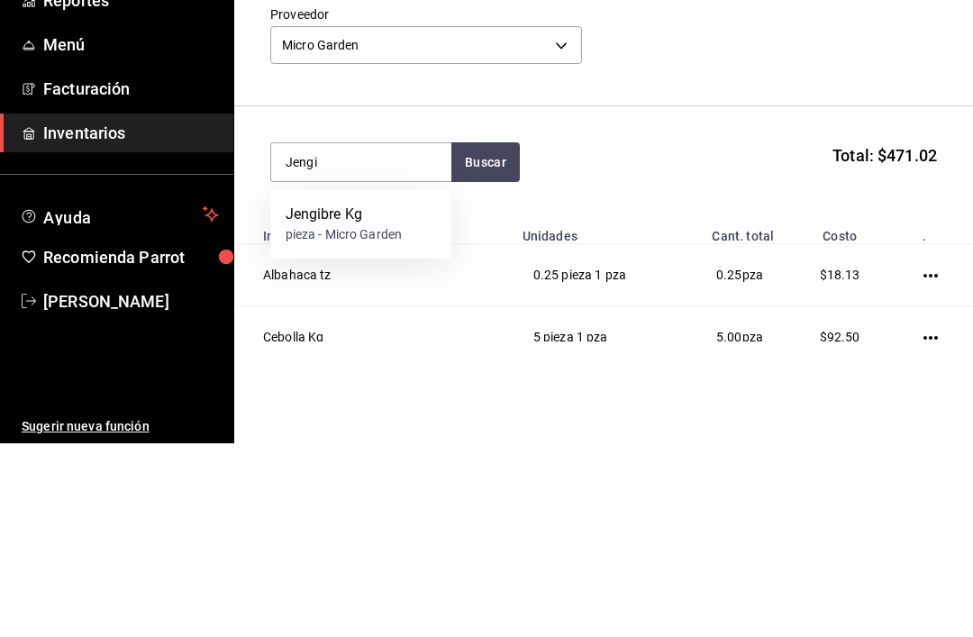
click at [401, 397] on div "Jengibre Kg" at bounding box center [343, 408] width 117 height 22
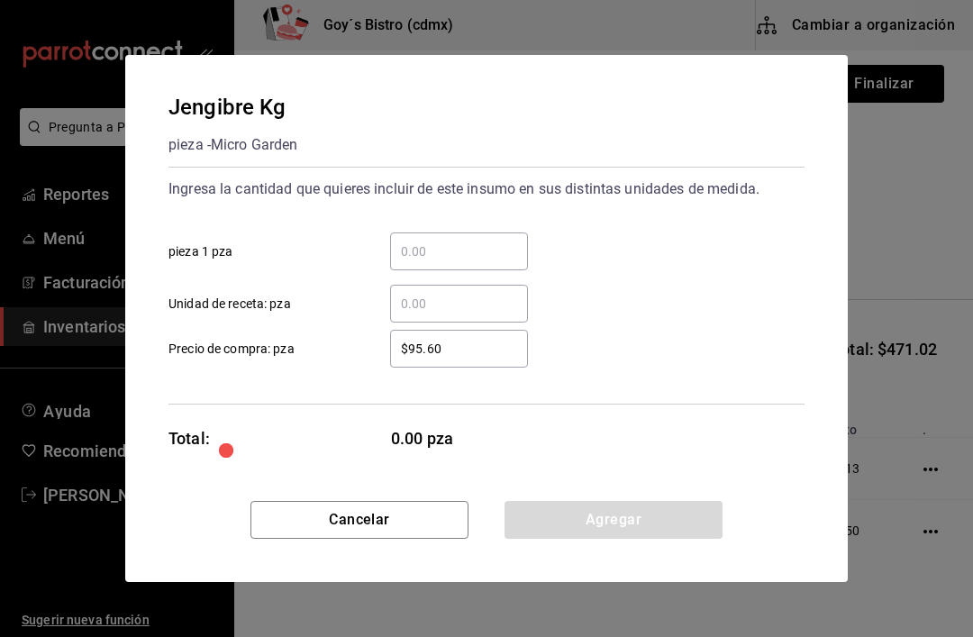
click at [469, 242] on input "​ pieza 1 pza" at bounding box center [459, 251] width 138 height 22
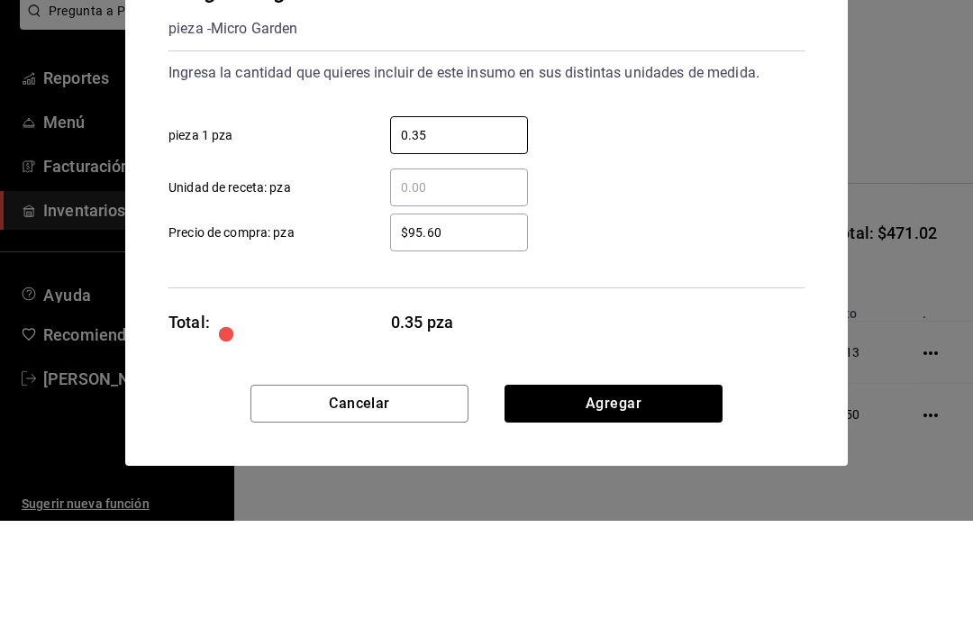
click at [464, 338] on input "$95.60" at bounding box center [459, 349] width 138 height 22
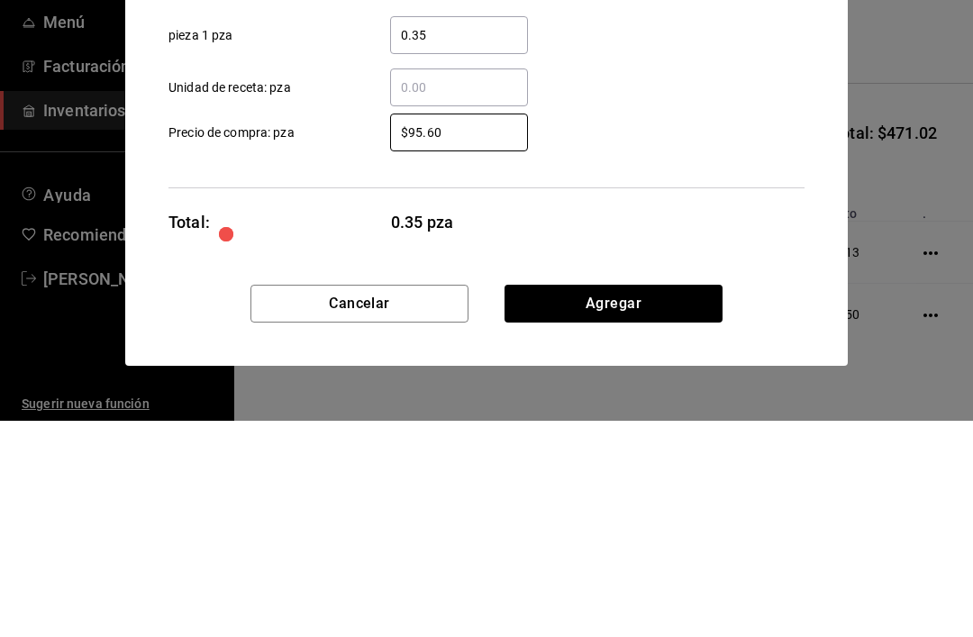
click at [452, 240] on input "0.35" at bounding box center [459, 251] width 138 height 22
click at [457, 240] on input "0.35" at bounding box center [459, 251] width 138 height 22
type input "0.25"
click at [448, 338] on input "$95.60" at bounding box center [459, 349] width 138 height 22
type input "$9"
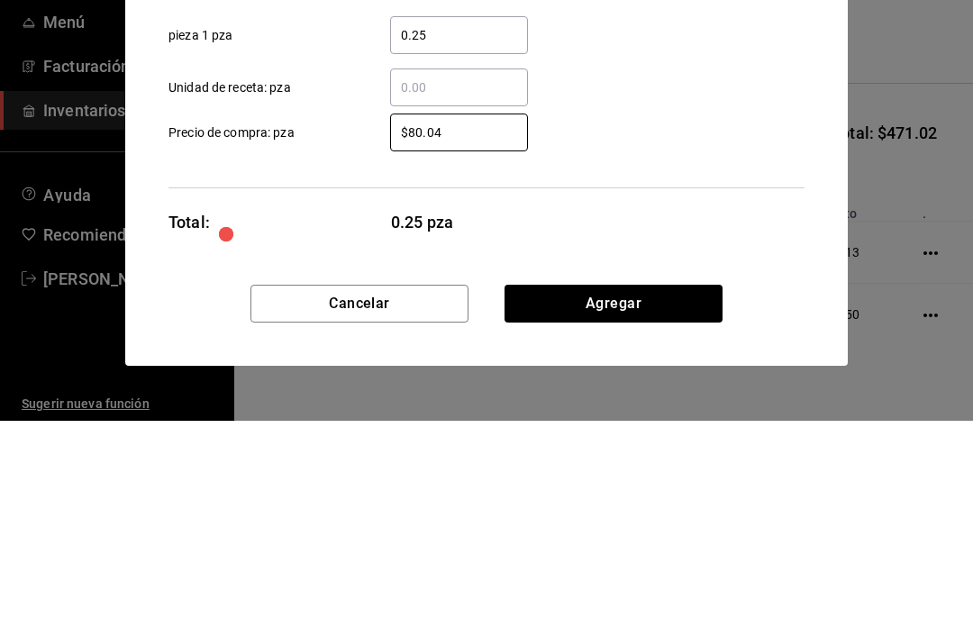
type input "$80.04"
click at [669, 167] on div "Ingresa la cantidad que quieres incluir de este insumo en sus distintas unidade…" at bounding box center [486, 286] width 636 height 238
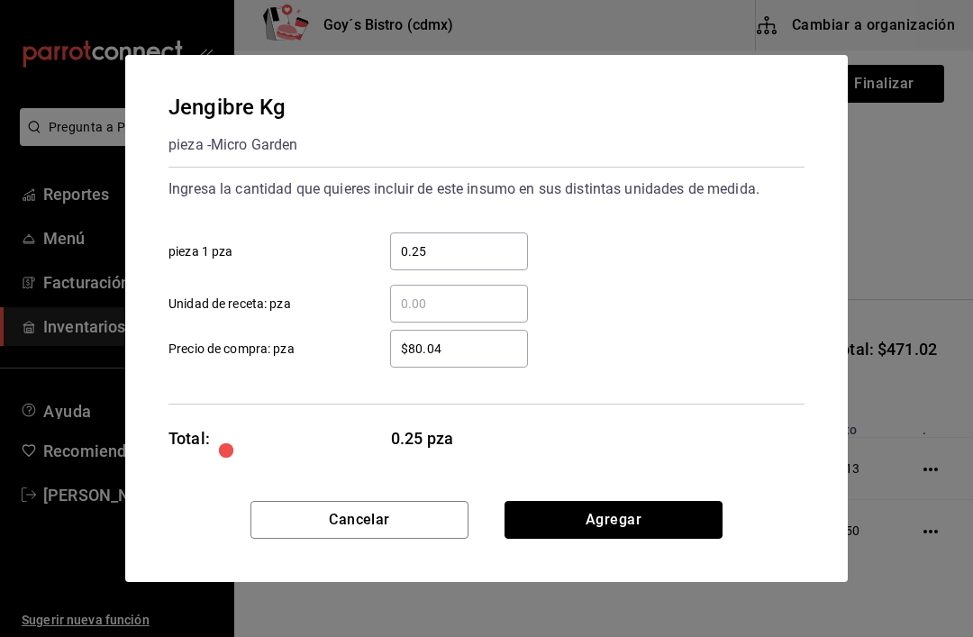
click at [591, 530] on button "Agregar" at bounding box center [613, 520] width 218 height 38
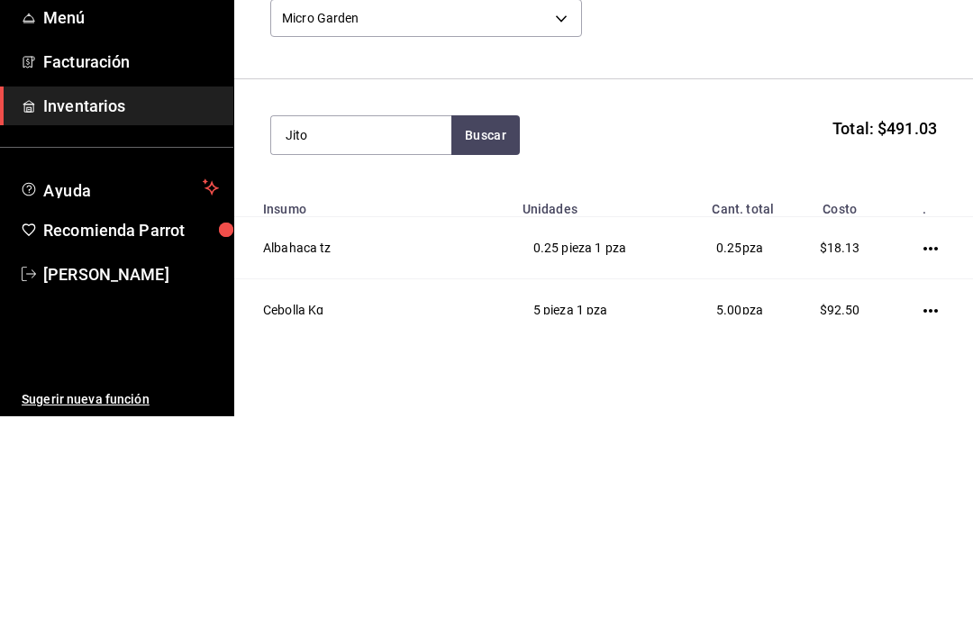
click at [445, 337] on input "Jito" at bounding box center [361, 356] width 180 height 38
type input "Jito"
click at [494, 336] on button "Buscar" at bounding box center [485, 356] width 68 height 40
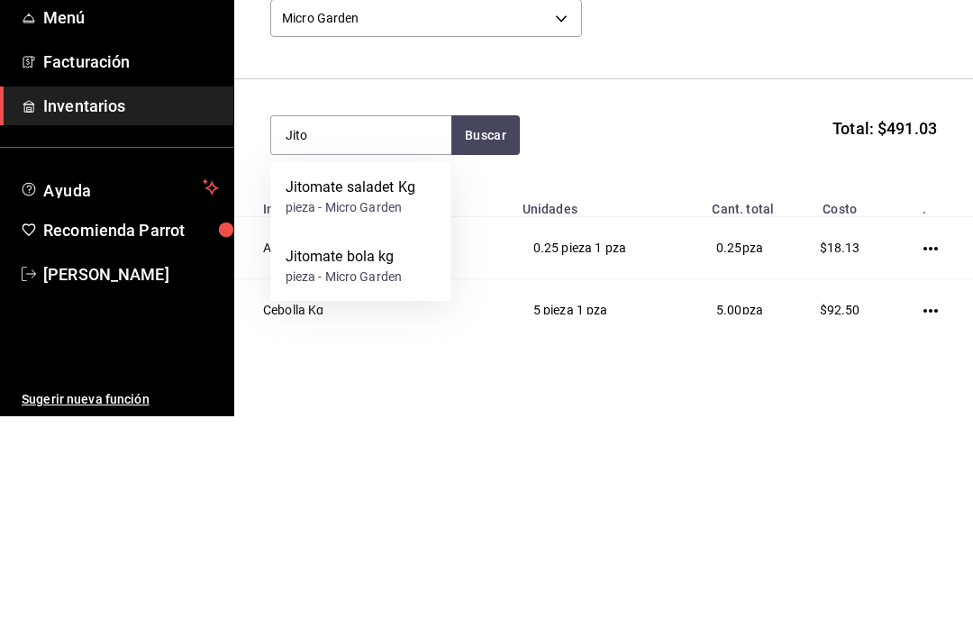
click at [390, 466] on div "Jitomate bola kg" at bounding box center [343, 477] width 117 height 22
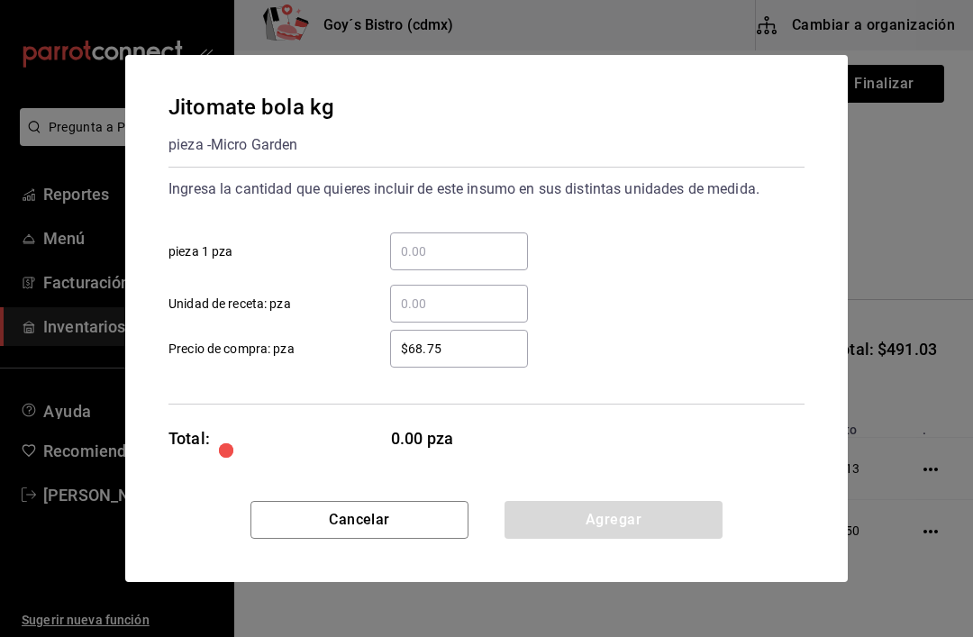
click at [452, 261] on input "​ pieza 1 pza" at bounding box center [459, 251] width 138 height 22
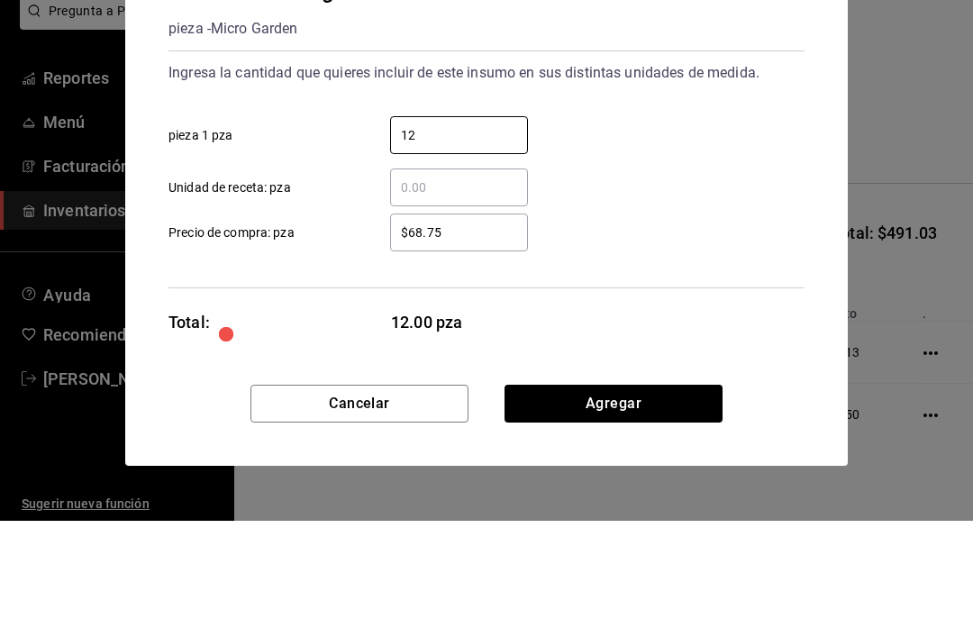
type input "12"
click at [480, 338] on input "$68.75" at bounding box center [459, 349] width 138 height 22
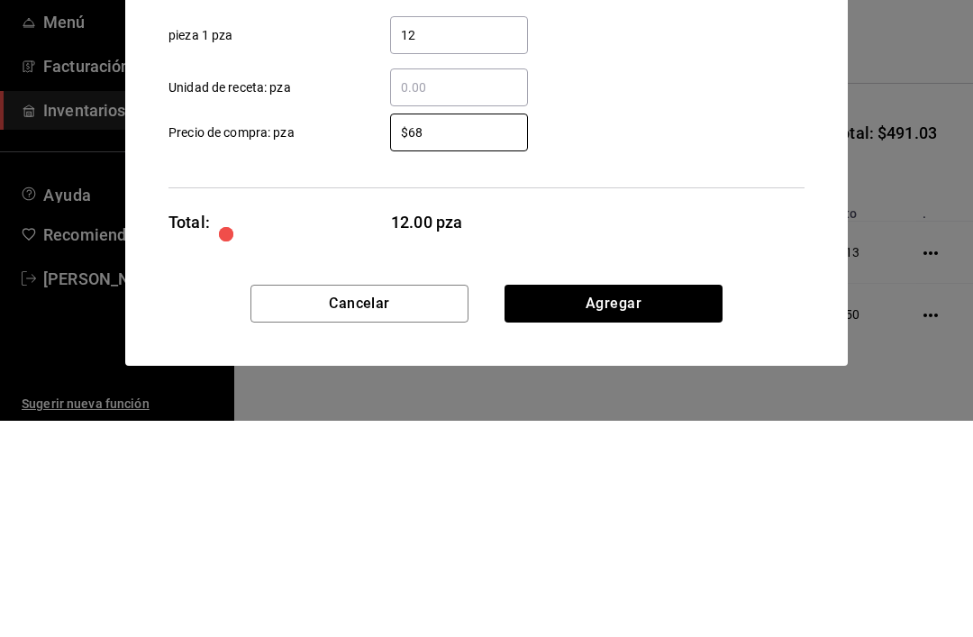
type input "$6"
type input "$60"
click at [690, 168] on div "Ingresa la cantidad que quieres incluir de este insumo en sus distintas unidade…" at bounding box center [486, 286] width 636 height 238
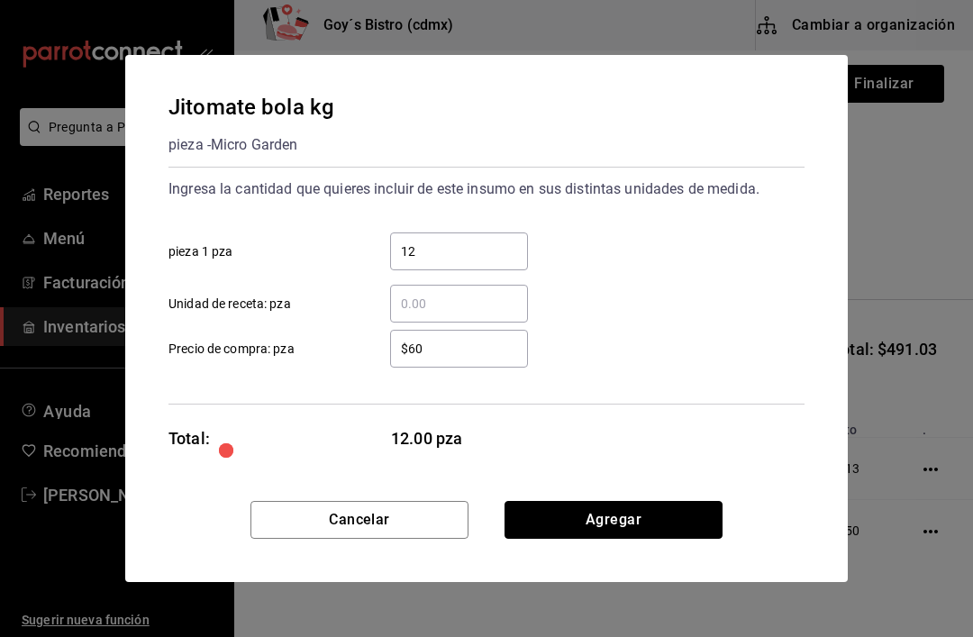
click at [625, 516] on button "Agregar" at bounding box center [613, 520] width 218 height 38
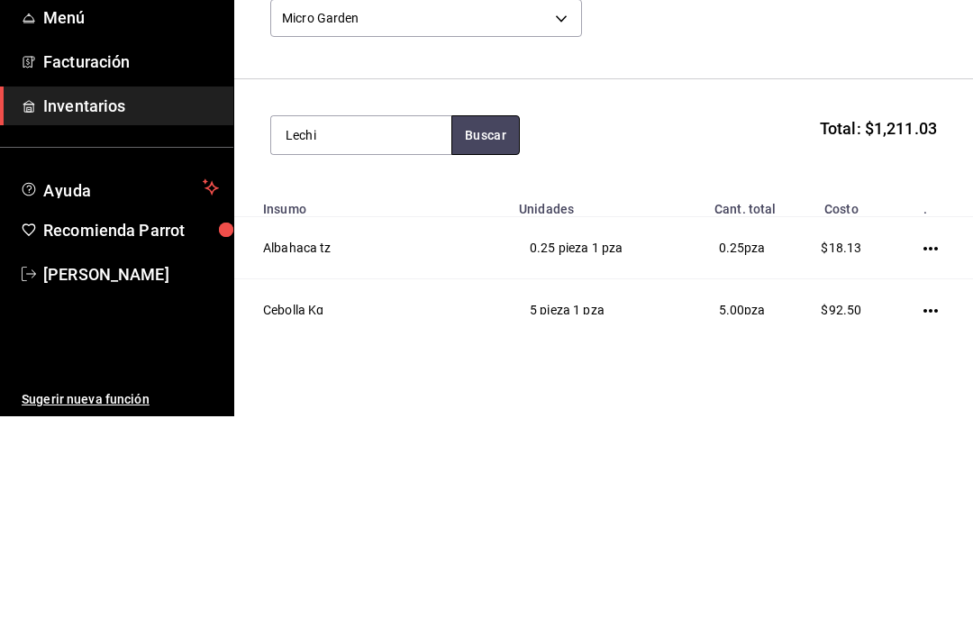
click at [485, 336] on button "Buscar" at bounding box center [485, 356] width 68 height 40
click at [642, 336] on div "Lechu Buscar Total: $1,211.03" at bounding box center [603, 356] width 666 height 40
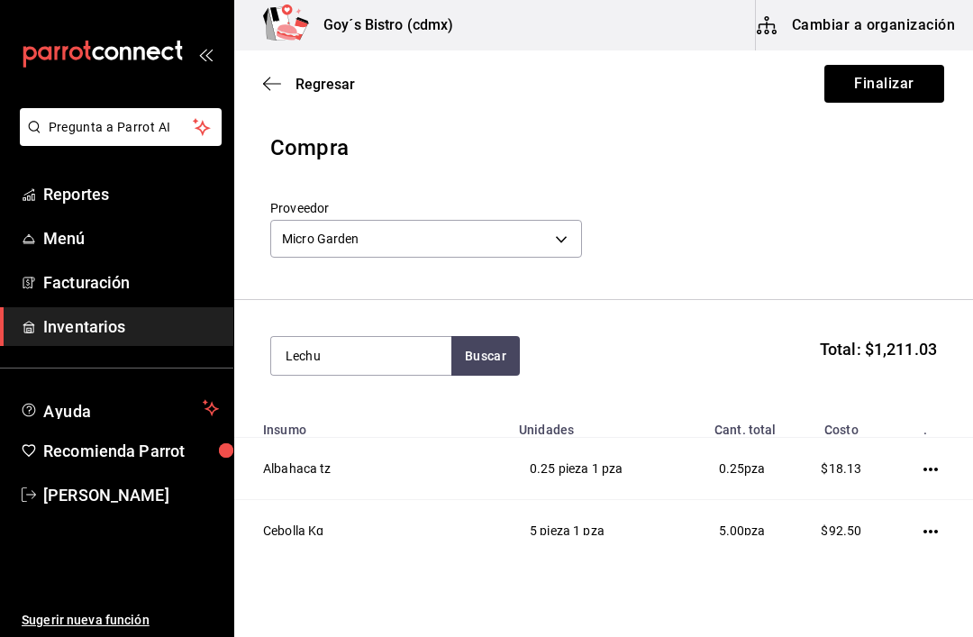
click at [401, 361] on input "Lechu" at bounding box center [361, 356] width 180 height 38
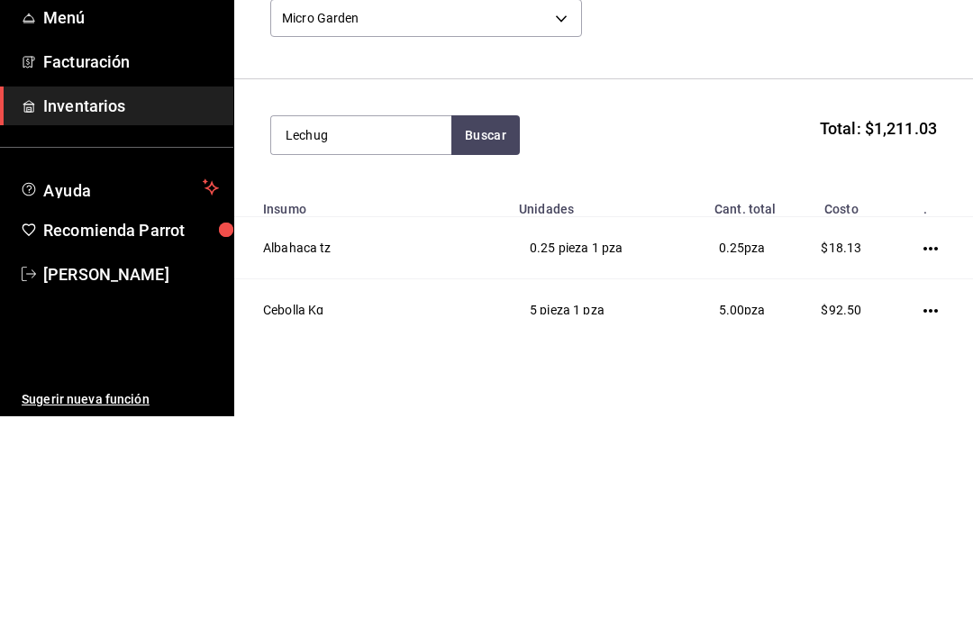
type input "Lechug"
click at [490, 336] on button "Buscar" at bounding box center [485, 356] width 68 height 40
click at [385, 419] on div "pieza - Micro Garden" at bounding box center [349, 428] width 128 height 19
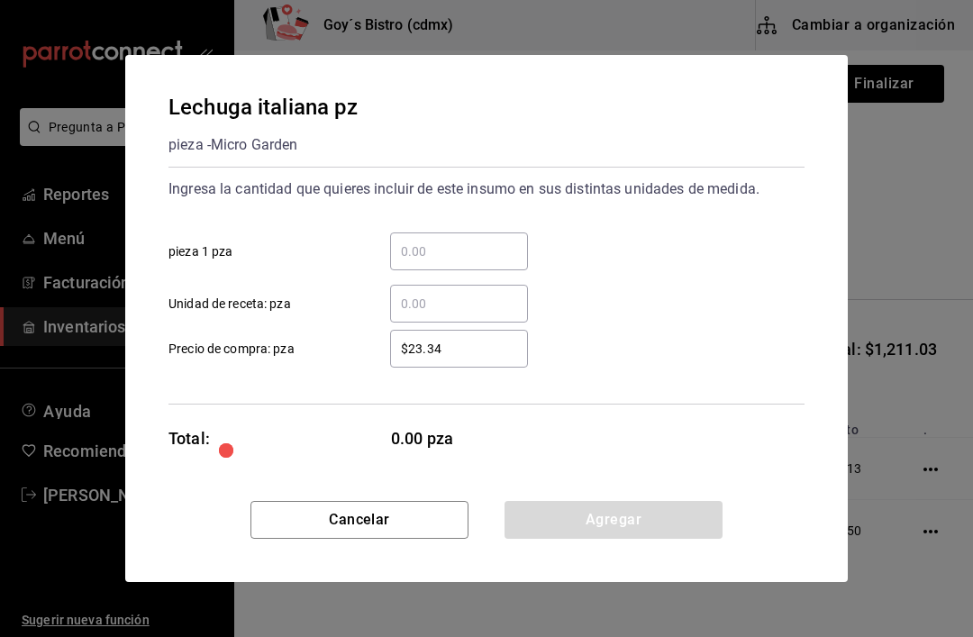
click at [457, 236] on div "​" at bounding box center [459, 251] width 138 height 38
click at [457, 240] on input "​ pieza 1 pza" at bounding box center [459, 251] width 138 height 22
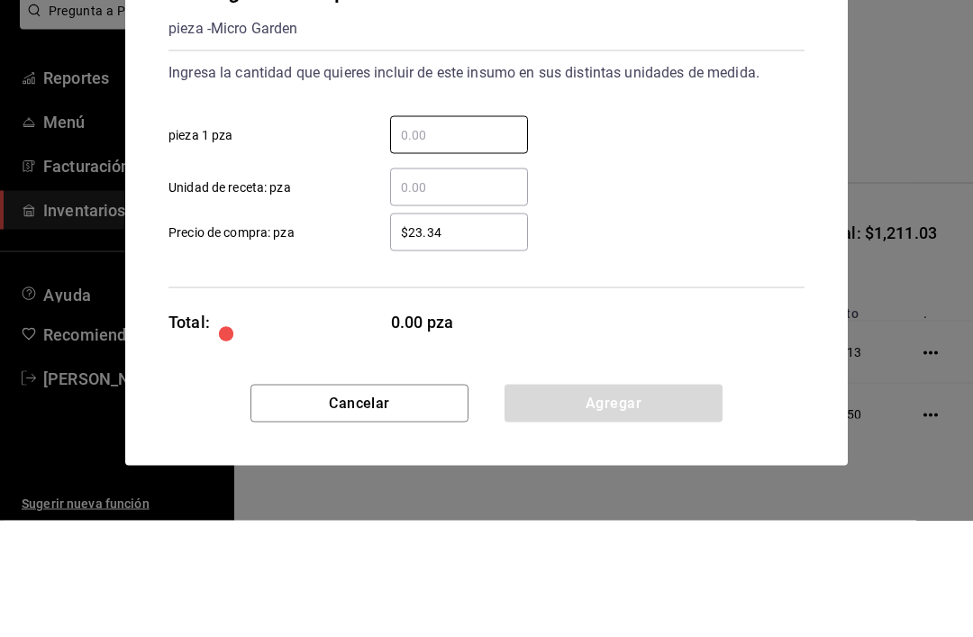
type input "1"
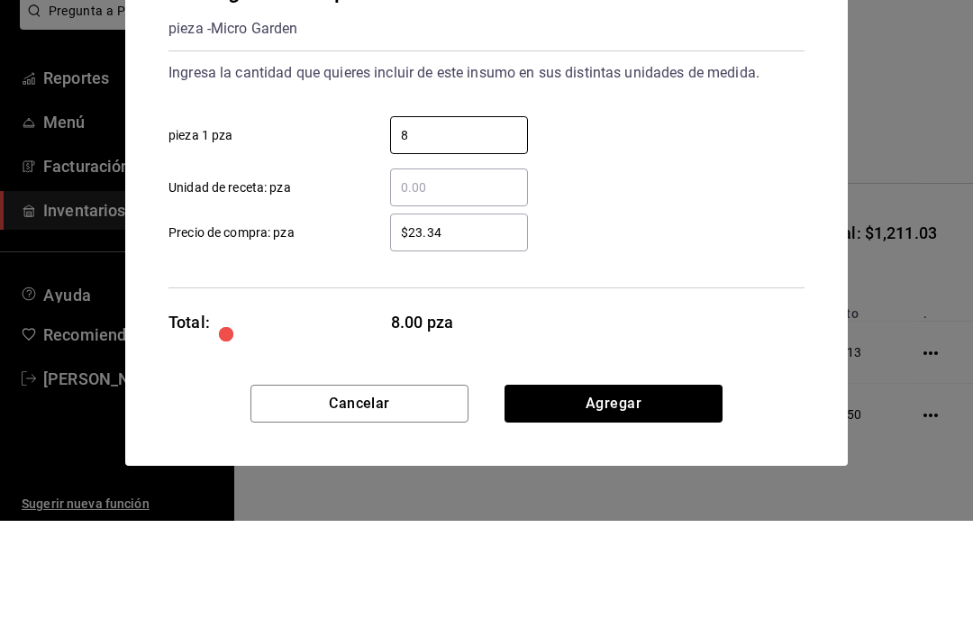
type input "8"
click at [468, 338] on input "$23.34" at bounding box center [459, 349] width 138 height 22
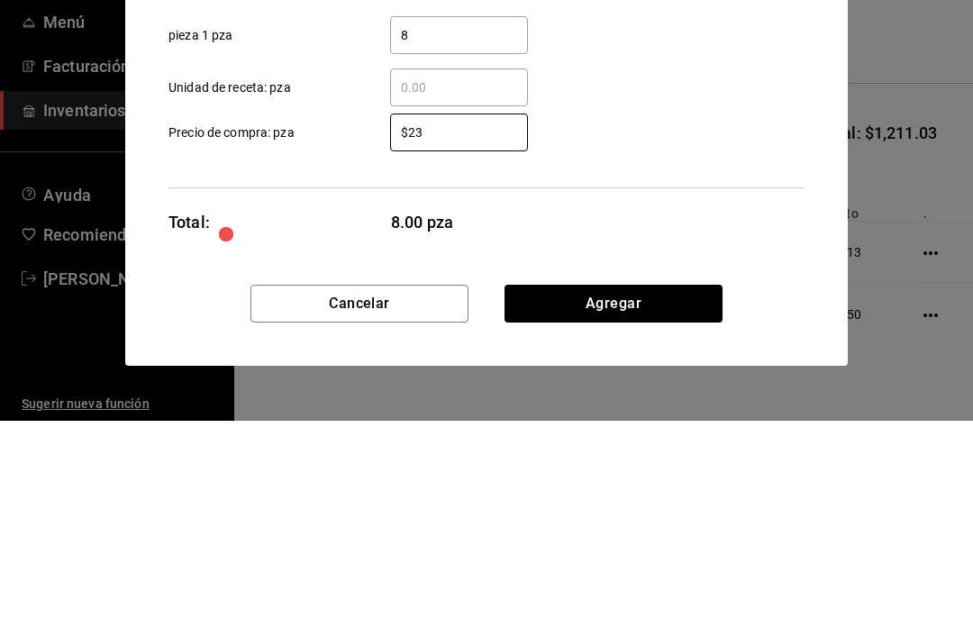
type input "$2"
type input "$16"
click at [684, 315] on div "$16 ​ Precio de compra: pza" at bounding box center [479, 341] width 650 height 52
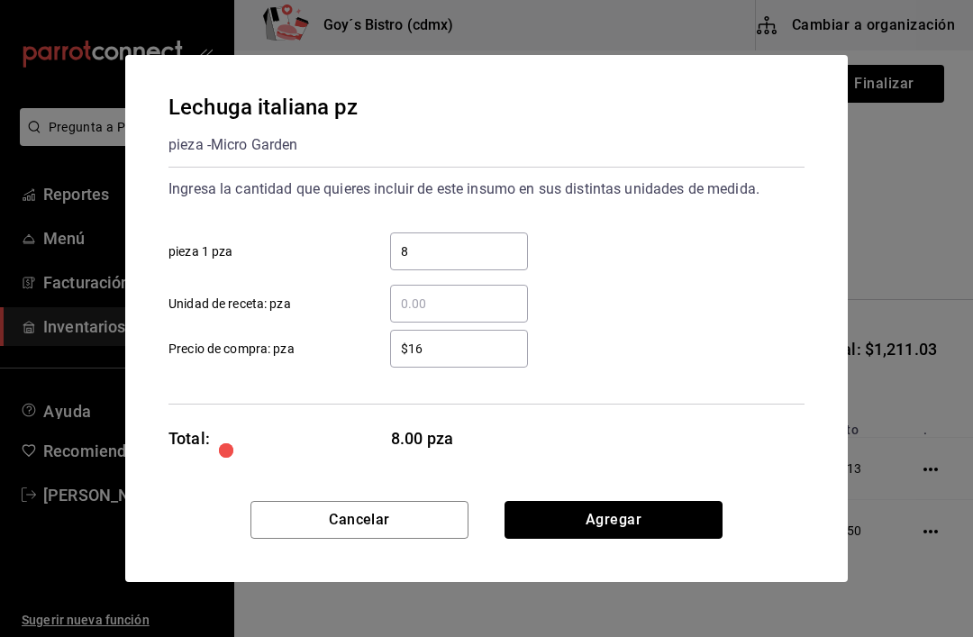
click at [611, 525] on button "Agregar" at bounding box center [613, 520] width 218 height 38
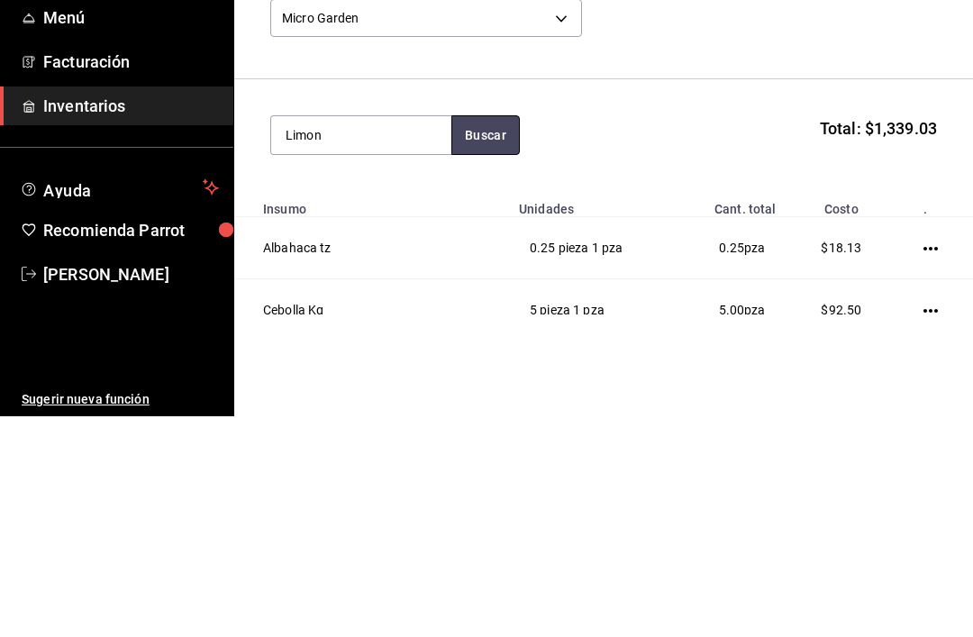
click at [499, 336] on button "Buscar" at bounding box center [485, 356] width 68 height 40
type input "Limón"
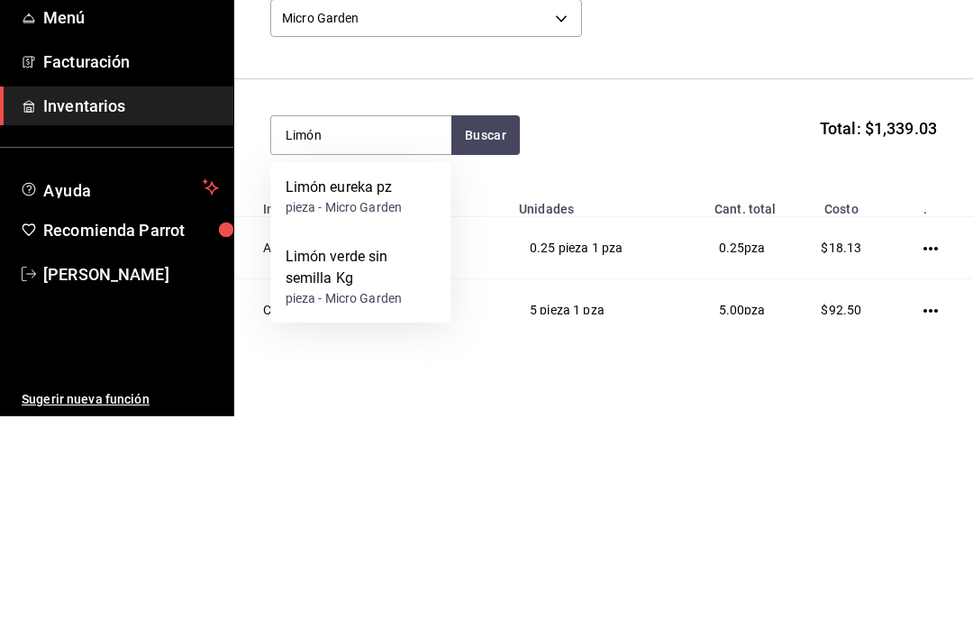
click at [379, 466] on div "Limón verde sin semilla Kg" at bounding box center [360, 487] width 151 height 43
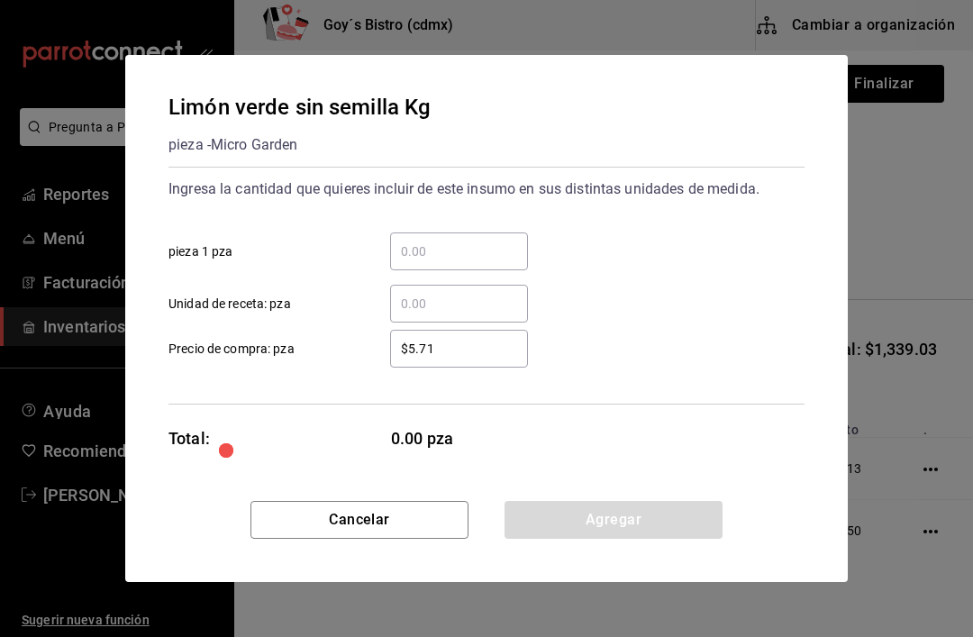
click at [458, 260] on input "​ pieza 1 pza" at bounding box center [459, 251] width 138 height 22
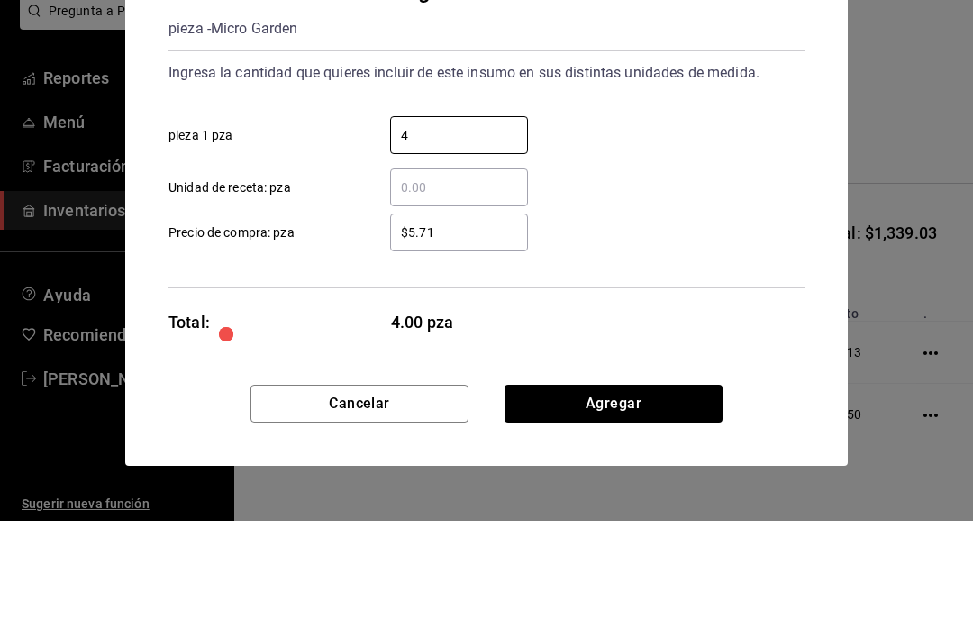
type input "4"
click at [472, 338] on input "$5.71" at bounding box center [459, 349] width 138 height 22
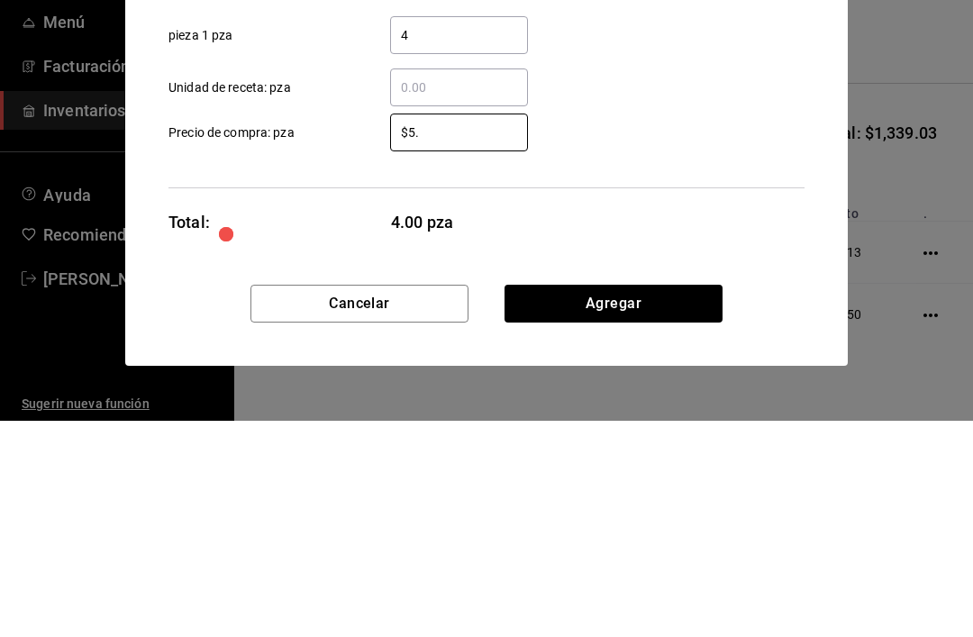
type input "$5"
type input "$21.70"
click at [699, 167] on div "Ingresa la cantidad que quieres incluir de este insumo en sus distintas unidade…" at bounding box center [486, 286] width 636 height 238
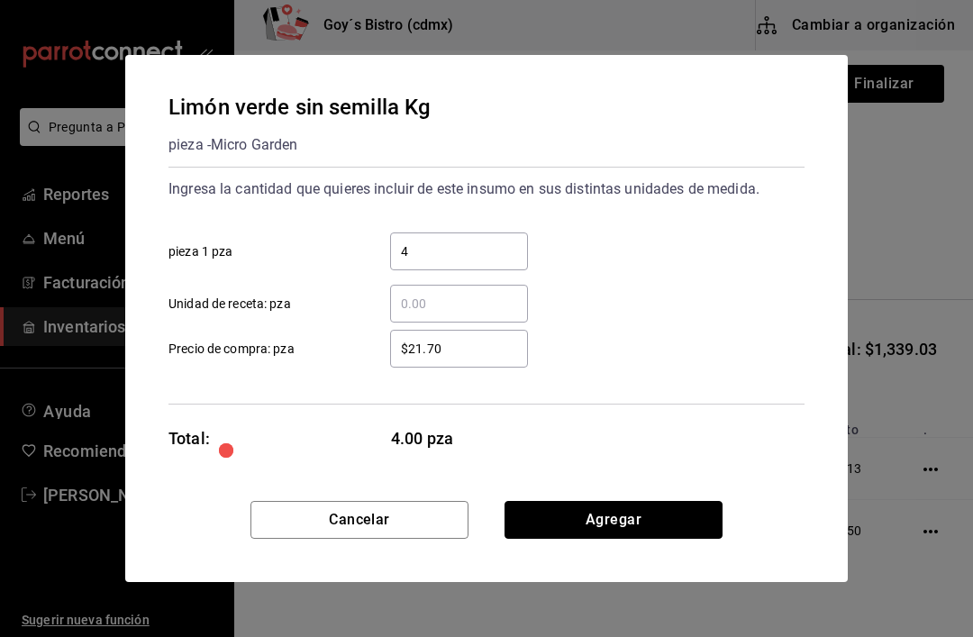
click at [627, 528] on button "Agregar" at bounding box center [613, 520] width 218 height 38
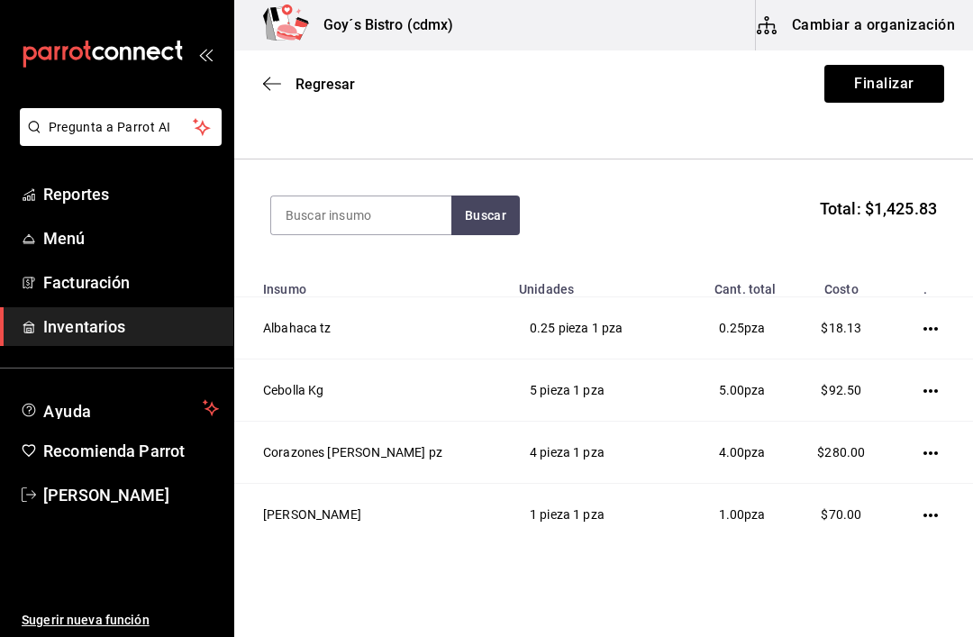
scroll to position [133, 0]
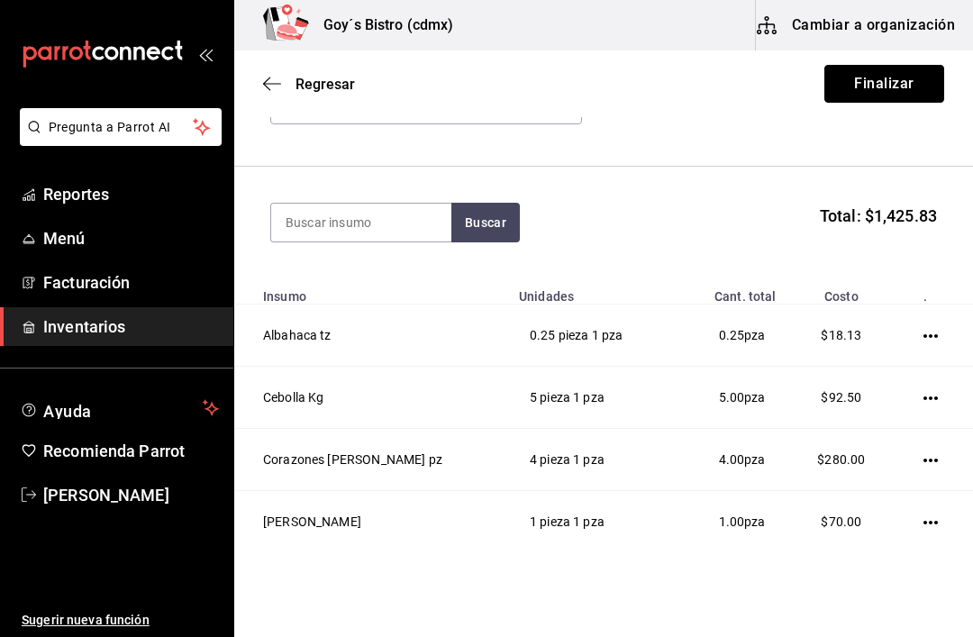
click at [901, 98] on button "Finalizar" at bounding box center [884, 84] width 120 height 38
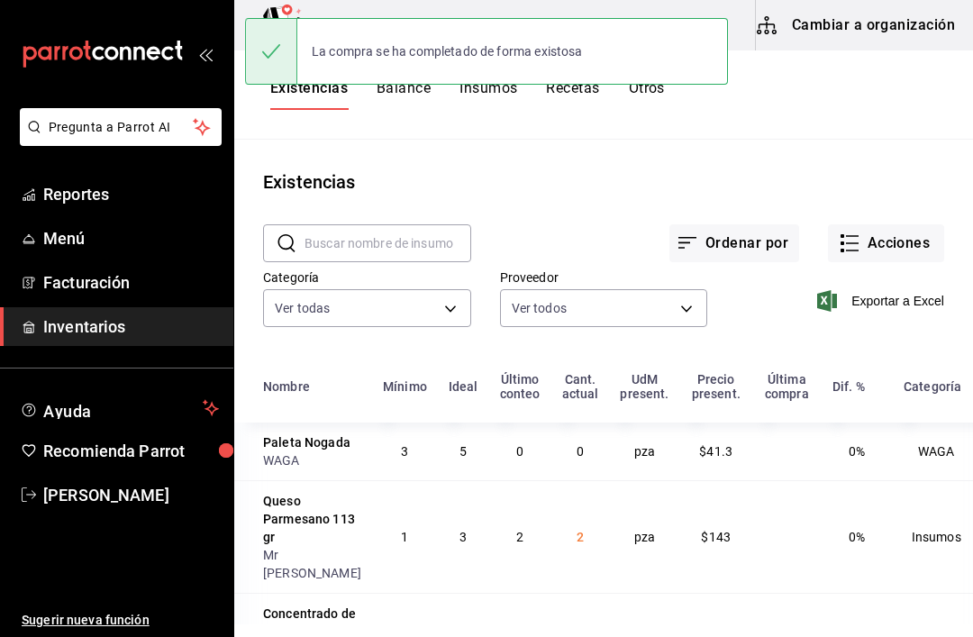
click at [882, 272] on div "Exportar a Excel" at bounding box center [825, 286] width 237 height 92
click at [878, 252] on button "Acciones" at bounding box center [886, 243] width 116 height 38
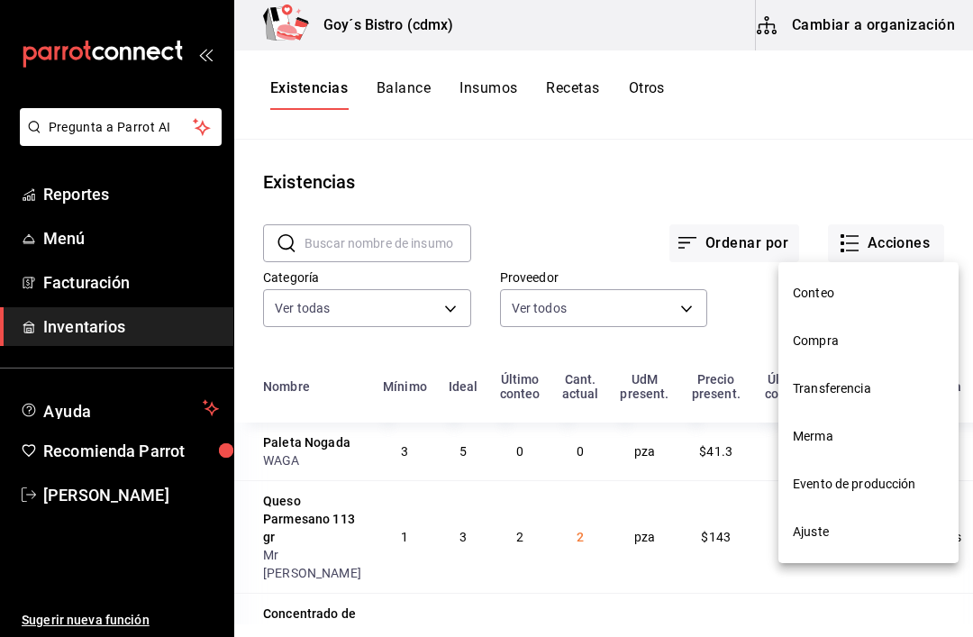
click at [831, 332] on span "Compra" at bounding box center [867, 340] width 151 height 19
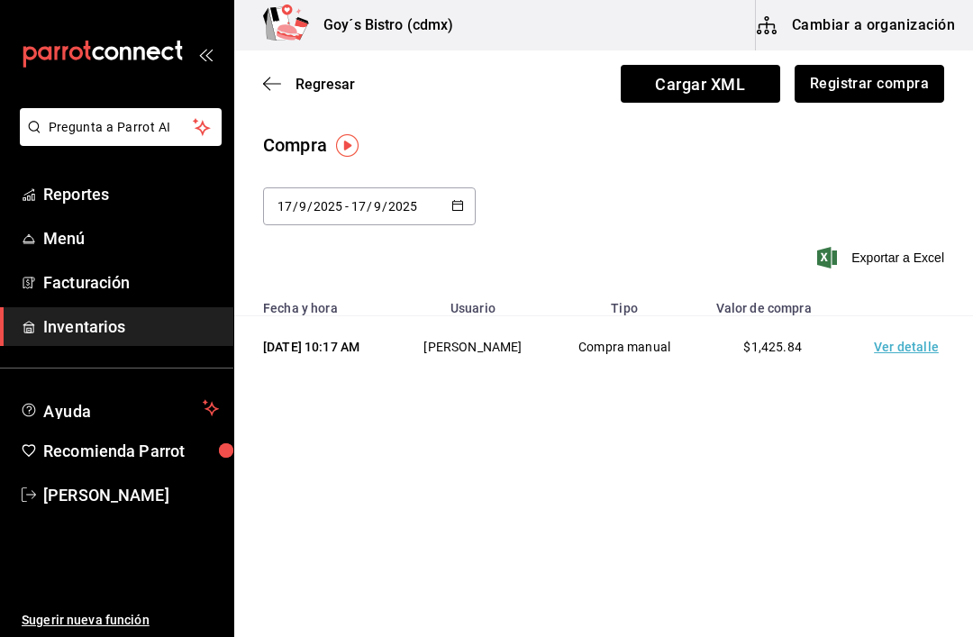
click at [890, 88] on button "Registrar compra" at bounding box center [868, 84] width 149 height 38
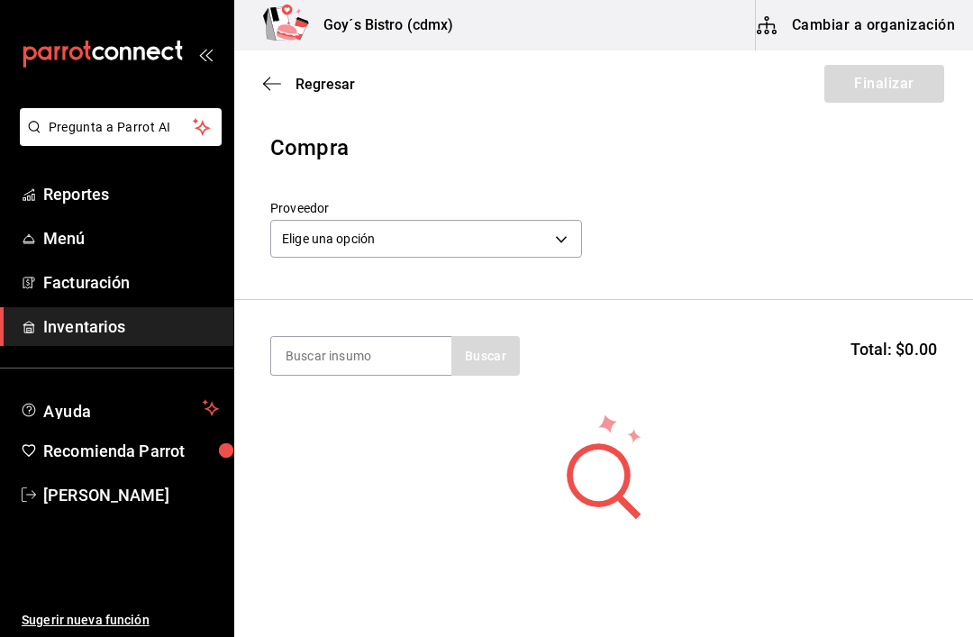
click at [526, 243] on body "Pregunta a Parrot AI Reportes Menú Facturación Inventarios Ayuda Recomienda Par…" at bounding box center [486, 267] width 973 height 535
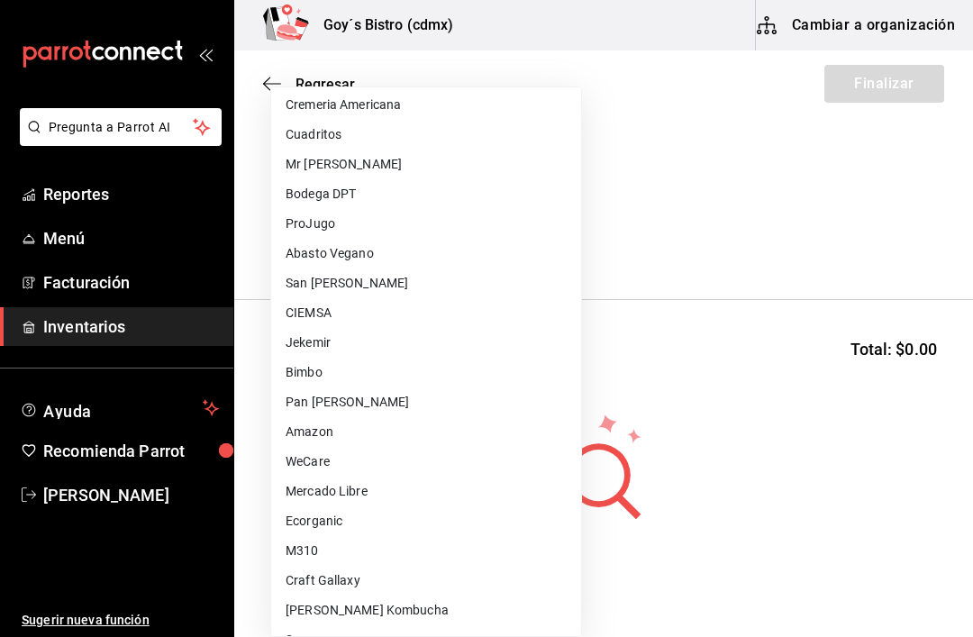
scroll to position [625, 0]
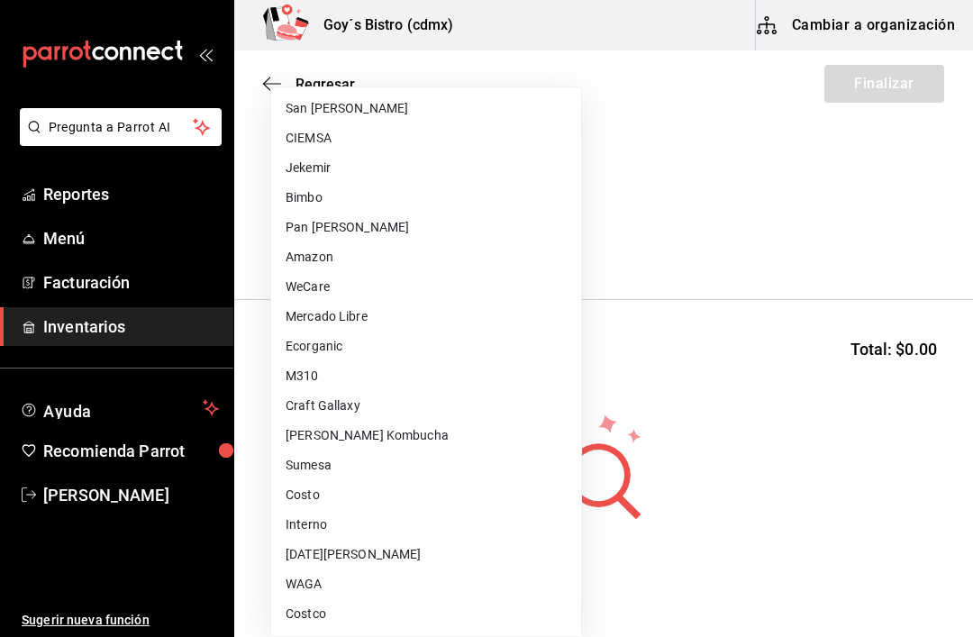
click at [316, 623] on li "Costco" at bounding box center [426, 614] width 310 height 30
type input "ee7f9d03-7f87-47e4-9c47-6213ef537ad9"
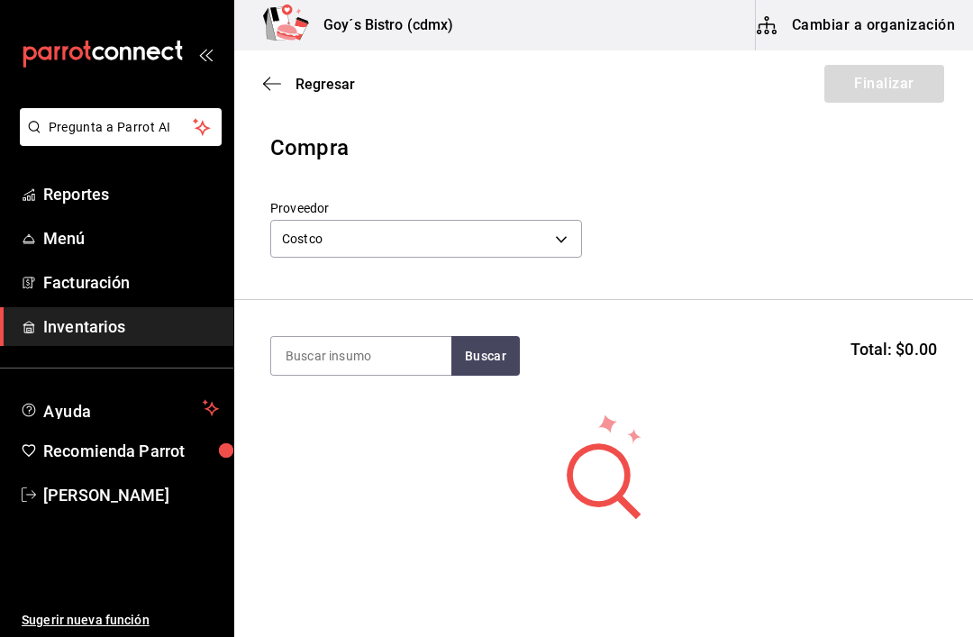
click at [404, 352] on input at bounding box center [361, 356] width 180 height 38
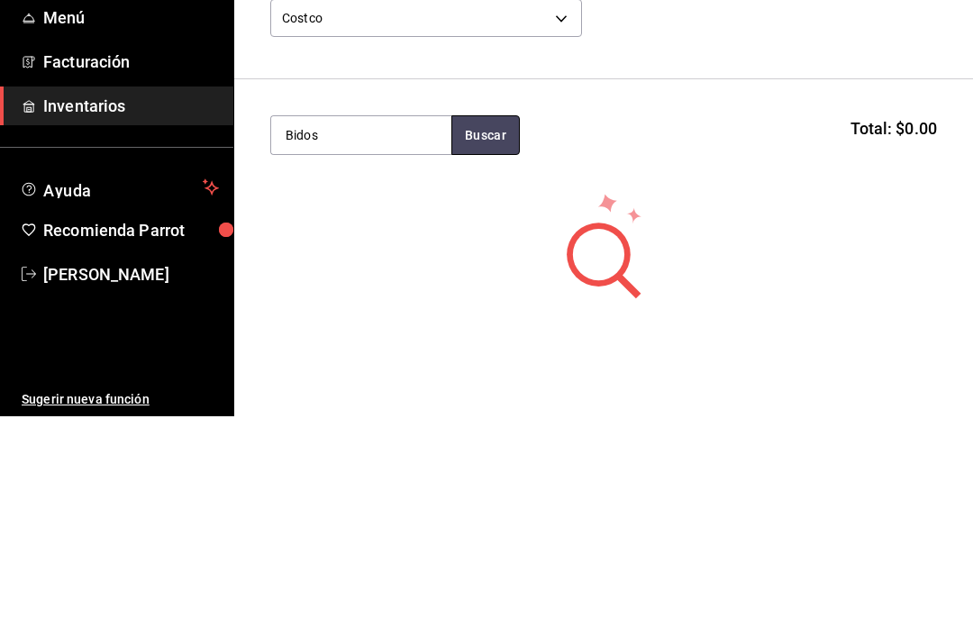
click at [510, 336] on button "Buscar" at bounding box center [485, 356] width 68 height 40
type input "B"
type input "Aceite"
click at [505, 336] on button "Buscar" at bounding box center [485, 356] width 68 height 40
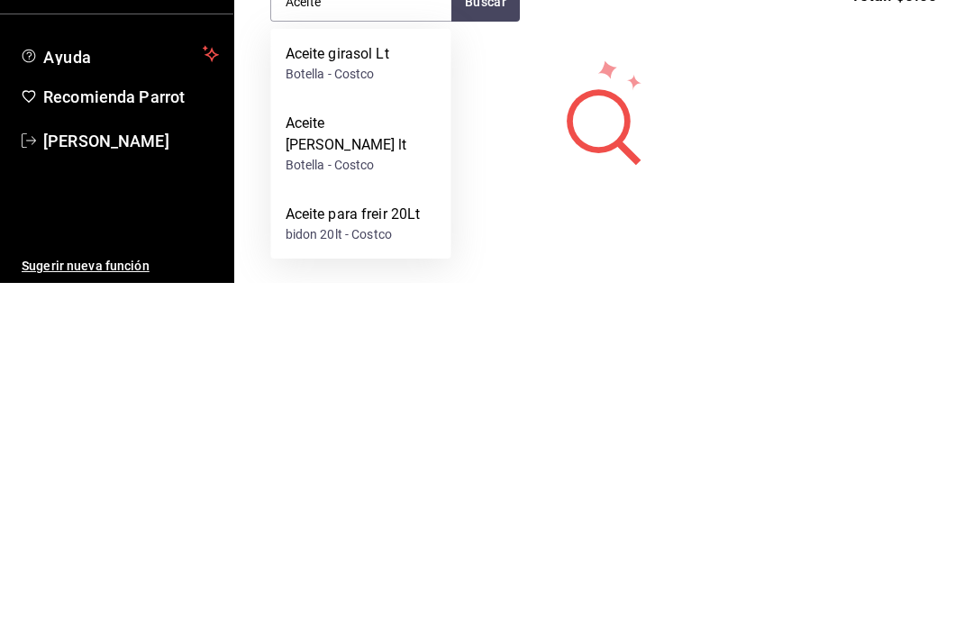
click at [402, 557] on div "Aceite para freir 20Lt" at bounding box center [352, 568] width 135 height 22
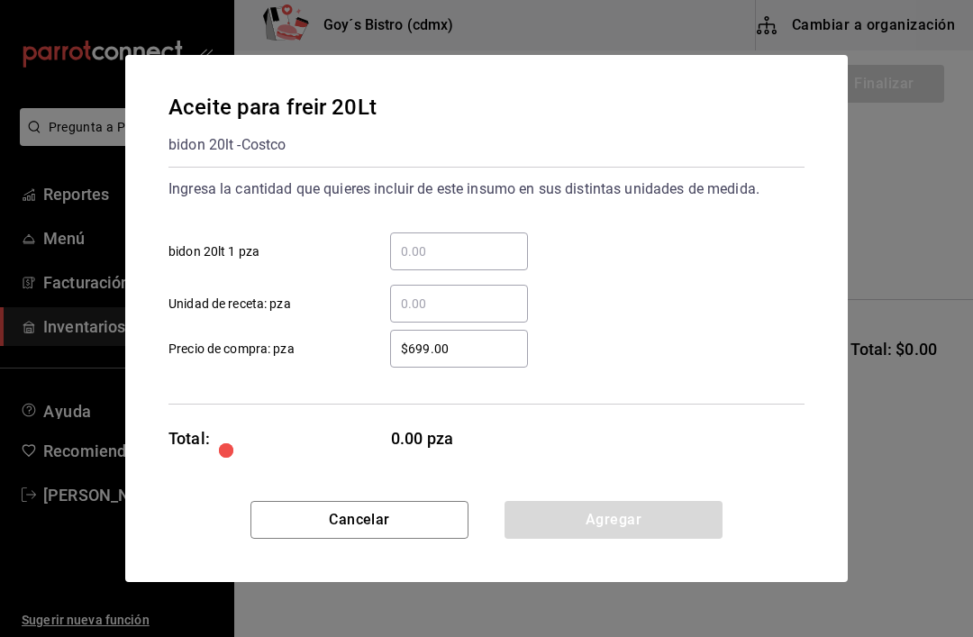
click at [466, 260] on input "​ bidon 20lt 1 pza" at bounding box center [459, 251] width 138 height 22
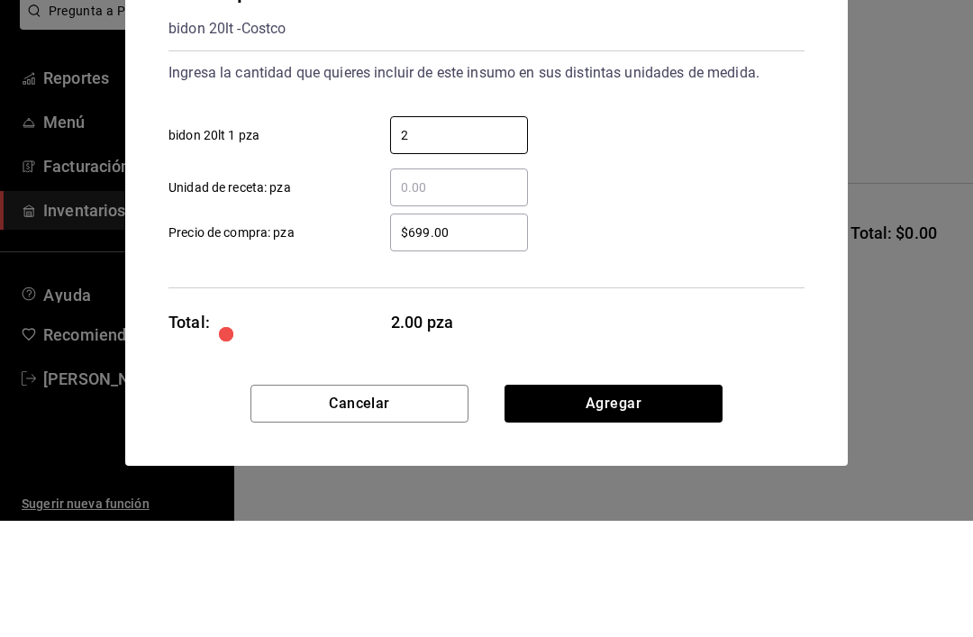
type input "2"
click at [463, 338] on input "$699.00" at bounding box center [459, 349] width 138 height 22
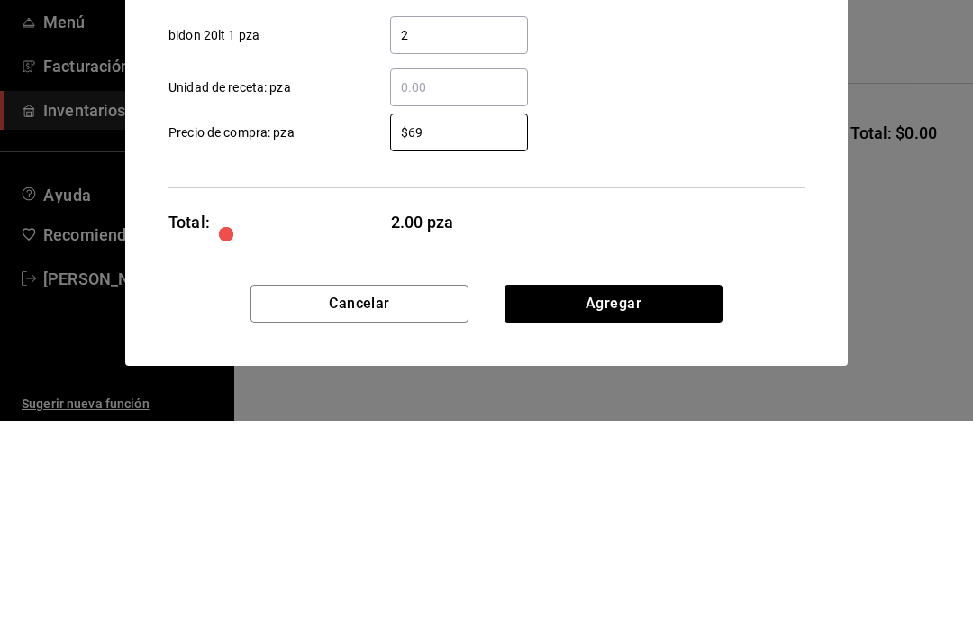
type input "$6"
type input "$828"
click at [663, 167] on div "Ingresa la cantidad que quieres incluir de este insumo en sus distintas unidade…" at bounding box center [486, 286] width 636 height 238
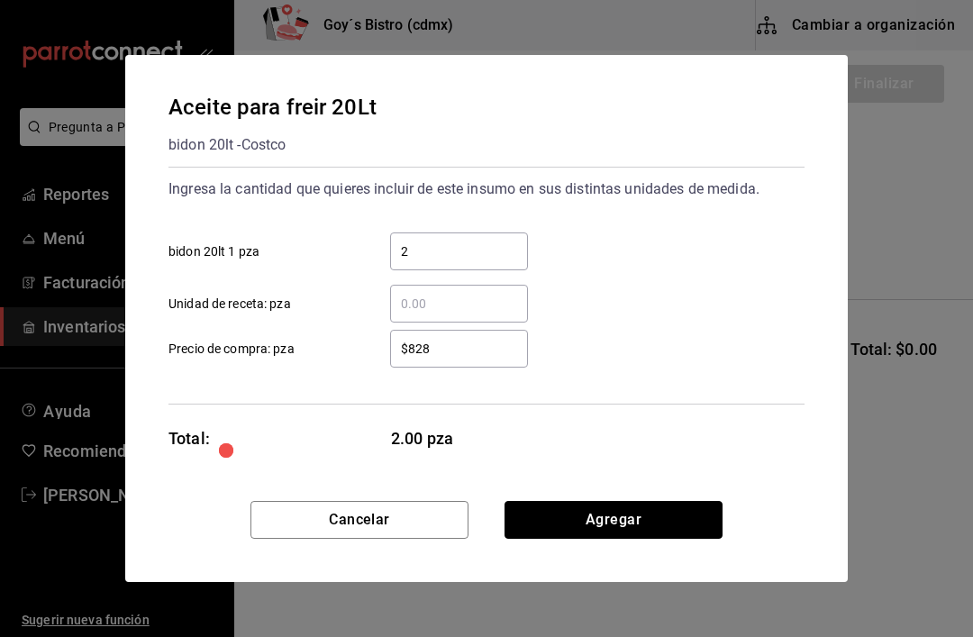
click at [590, 533] on button "Agregar" at bounding box center [613, 520] width 218 height 38
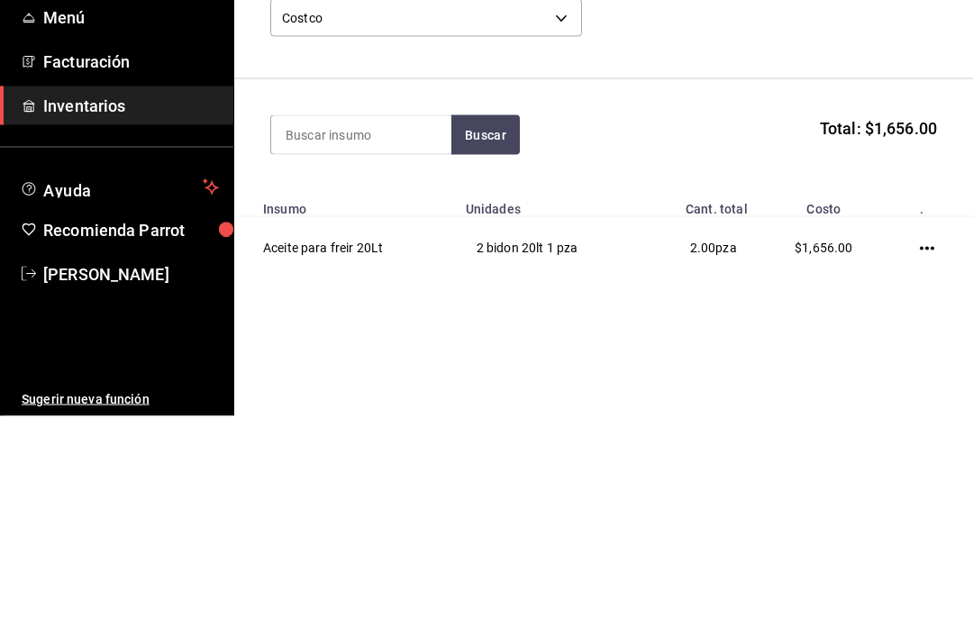
click at [897, 337] on span "Total: $1,656.00" at bounding box center [878, 349] width 117 height 24
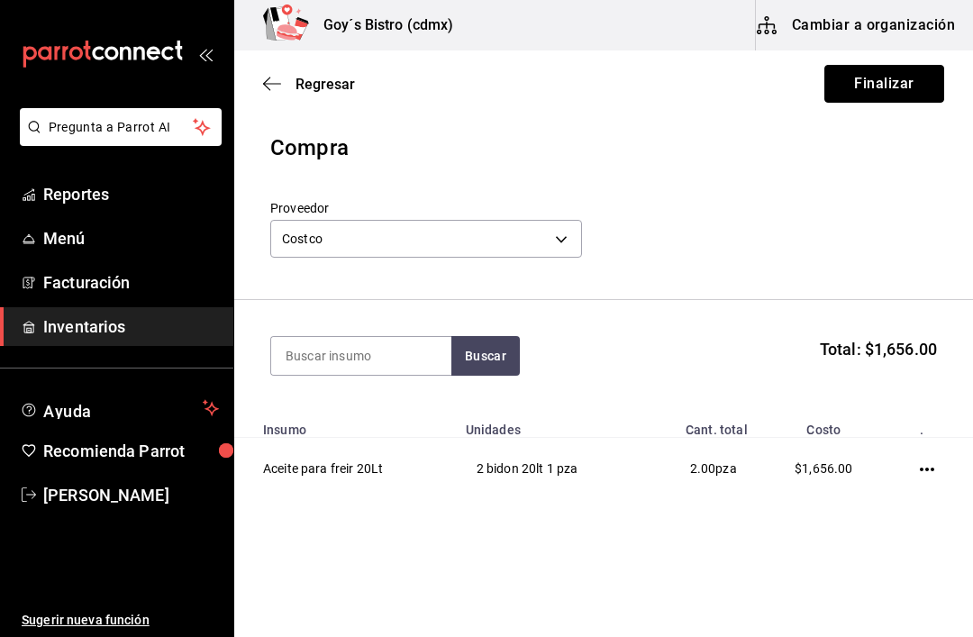
click at [883, 89] on button "Finalizar" at bounding box center [884, 84] width 120 height 38
